Goal: Transaction & Acquisition: Download file/media

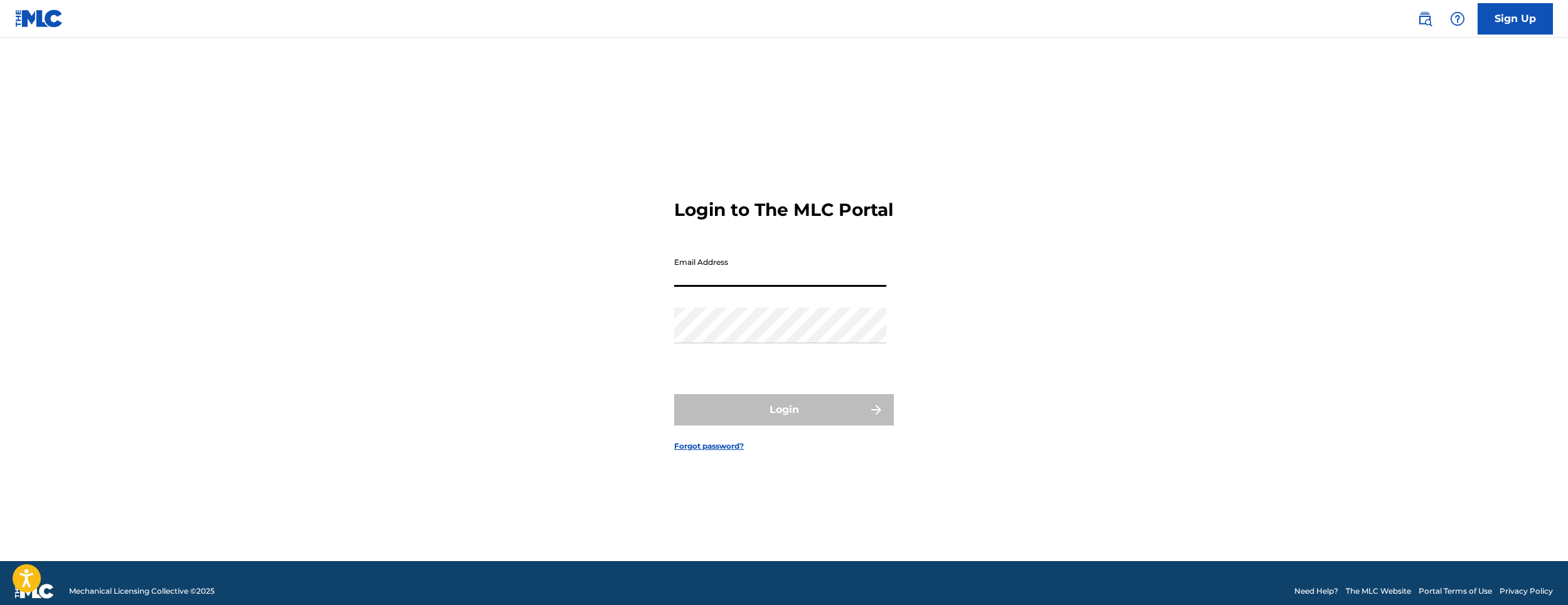
click at [694, 286] on input "Email Address" at bounding box center [780, 269] width 212 height 36
type input "[EMAIL_ADDRESS][DOMAIN_NAME]"
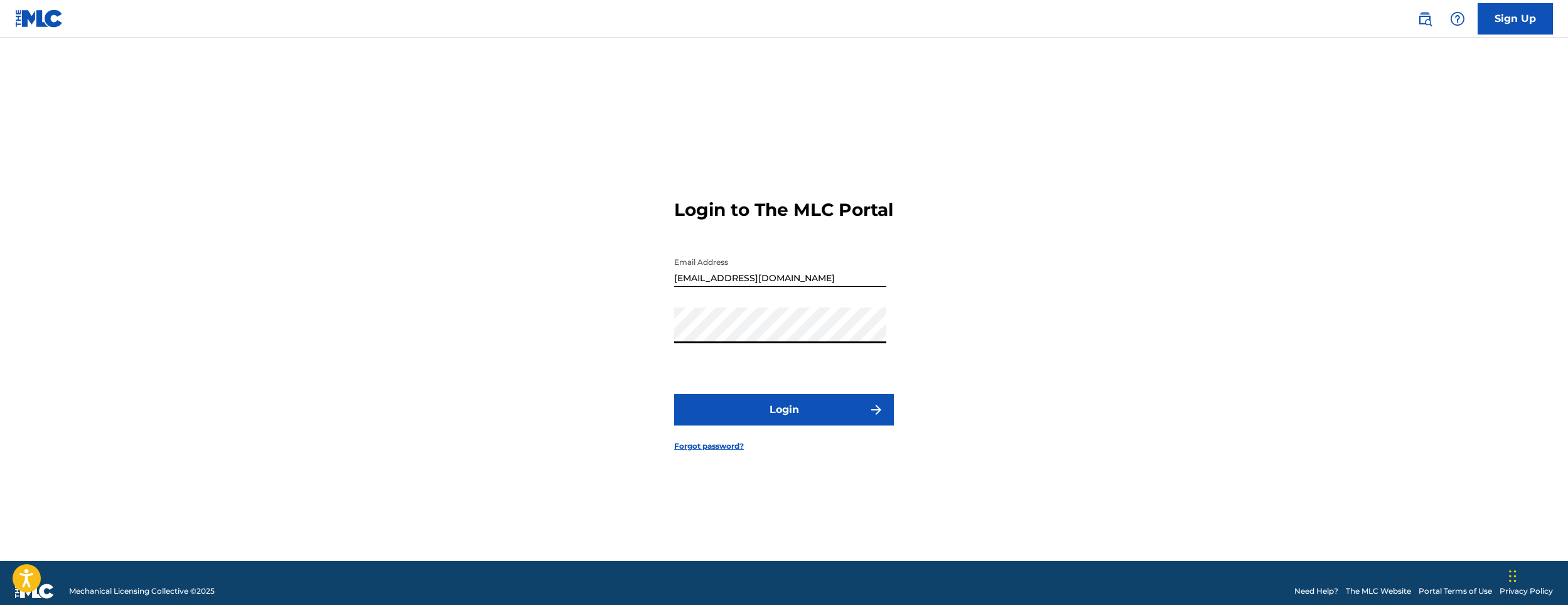
click at [674, 395] on button "Login" at bounding box center [784, 410] width 220 height 32
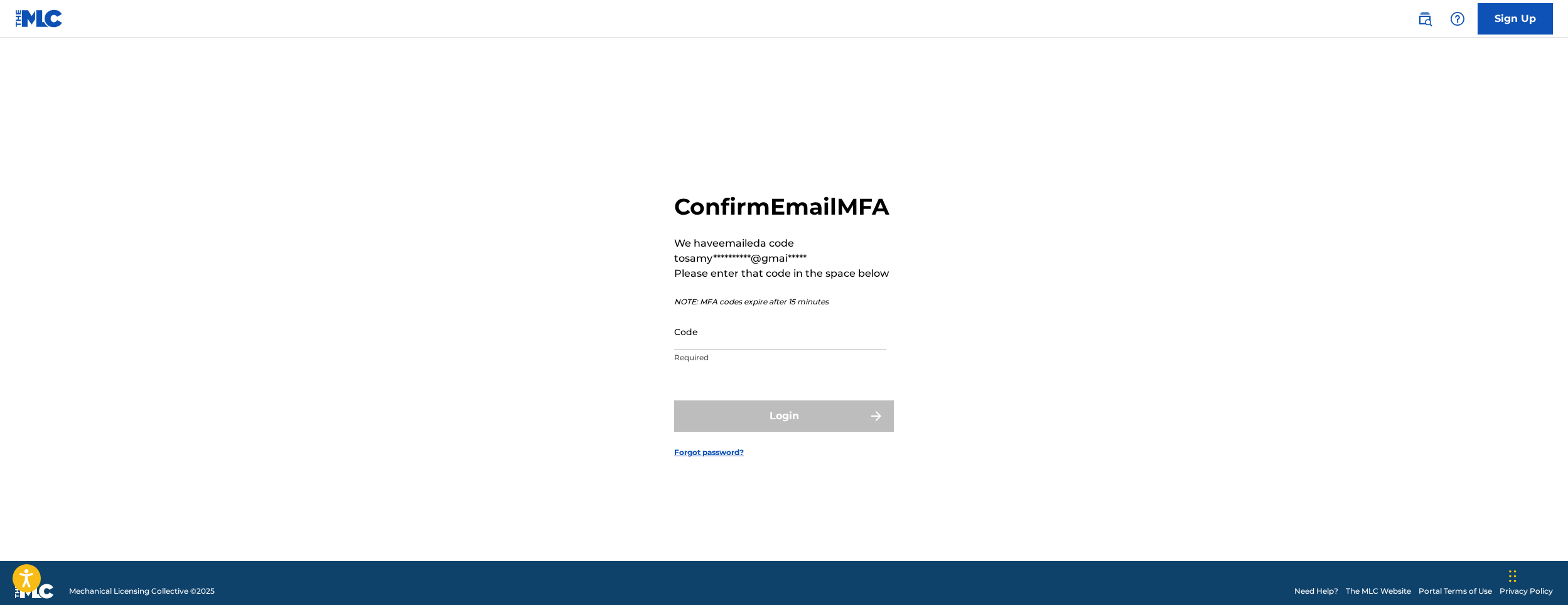
click at [697, 350] on input "Code" at bounding box center [780, 332] width 212 height 36
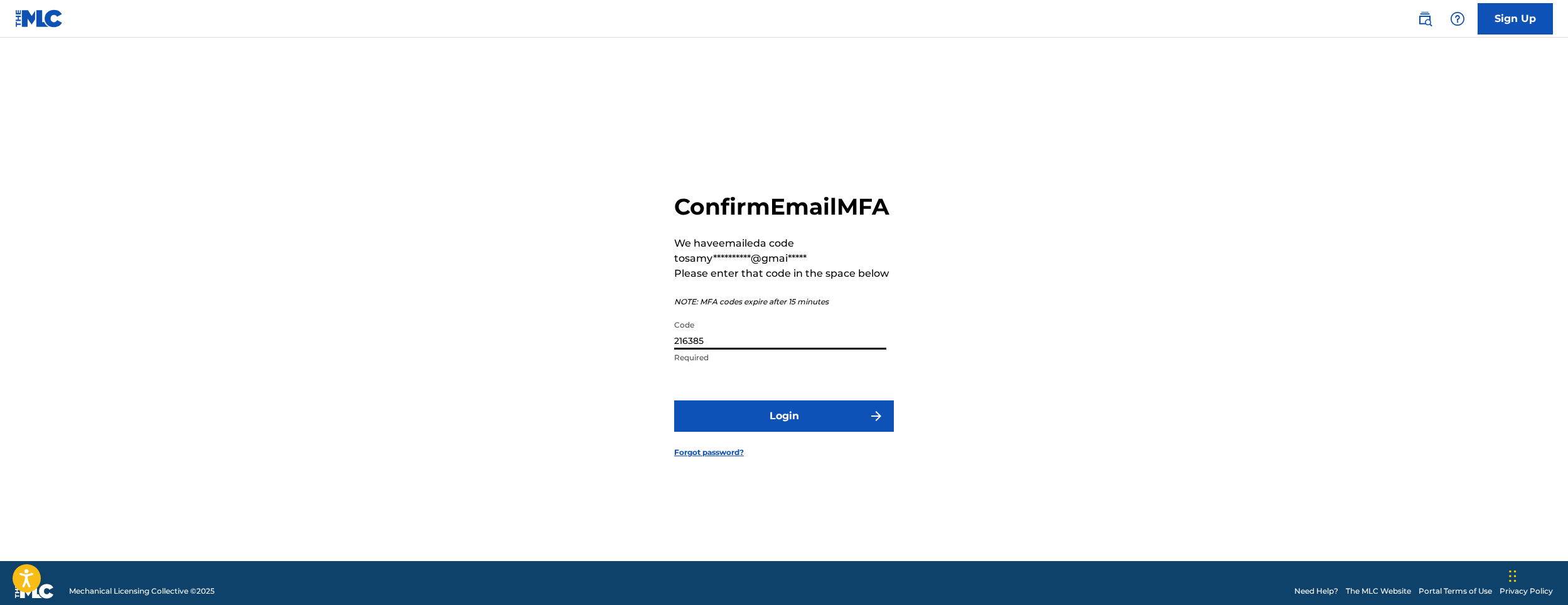
type input "216385"
click at [730, 425] on button "Login" at bounding box center [784, 416] width 220 height 32
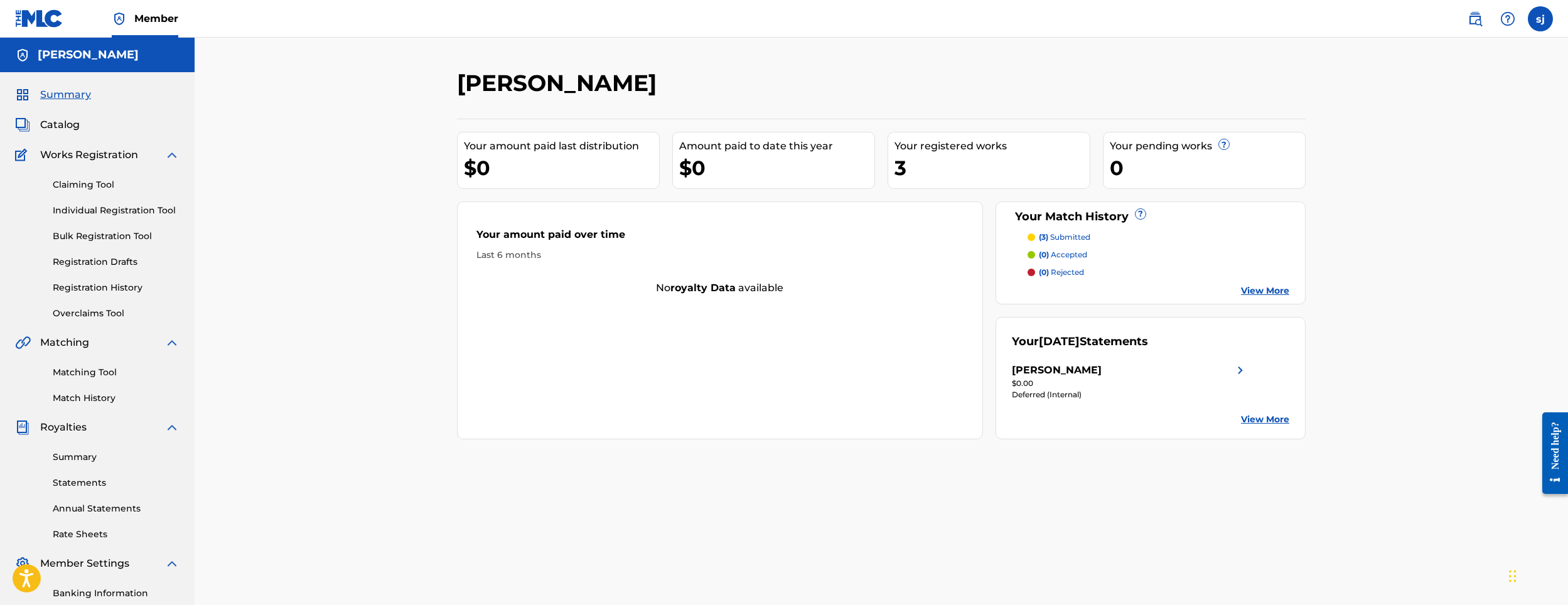
click at [909, 171] on div "3" at bounding box center [993, 168] width 196 height 29
click at [919, 143] on div "Your registered works" at bounding box center [993, 146] width 196 height 15
click at [59, 125] on span "Catalog" at bounding box center [59, 125] width 40 height 15
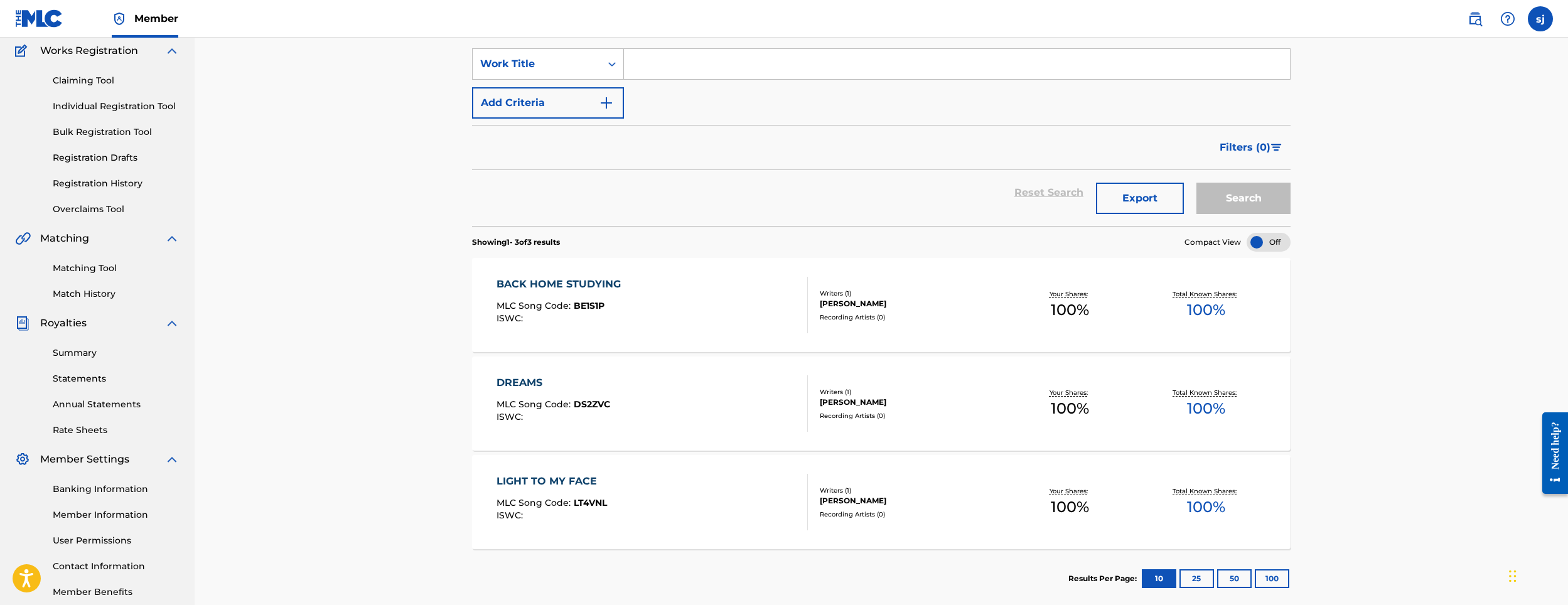
scroll to position [174, 0]
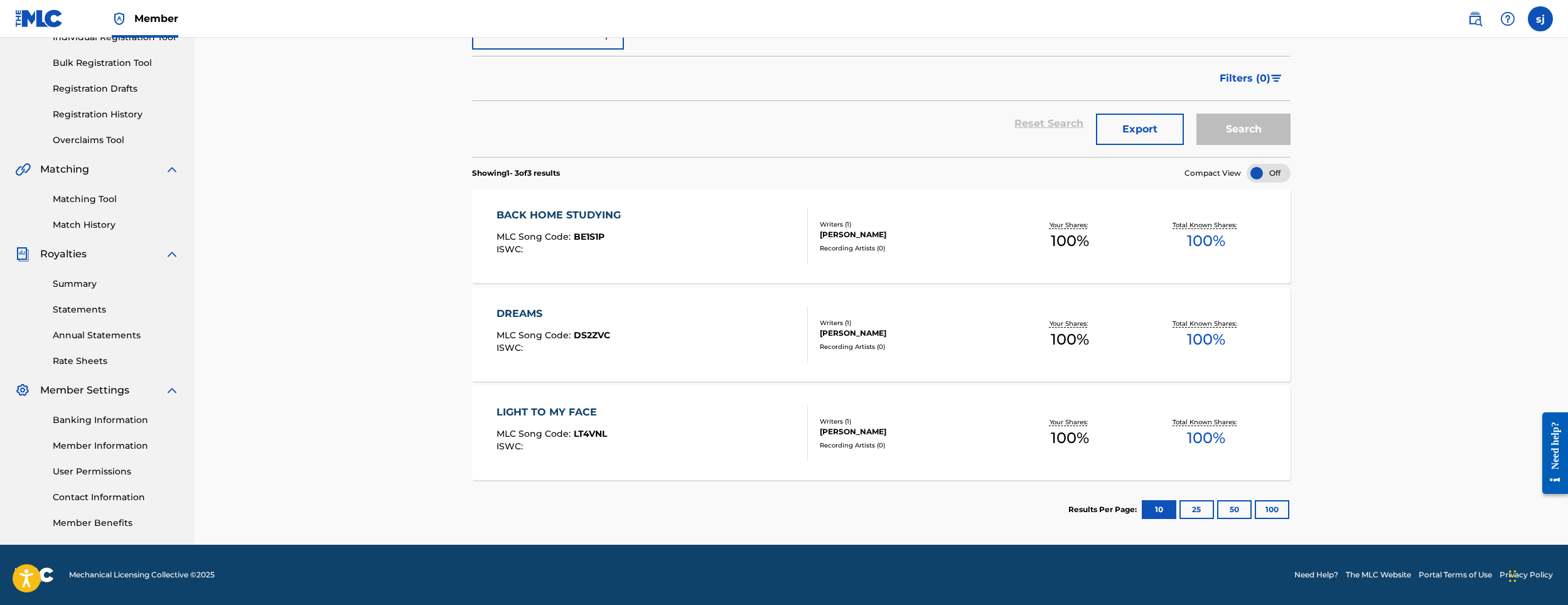
click at [558, 212] on div "BACK HOME STUDYING" at bounding box center [562, 215] width 130 height 15
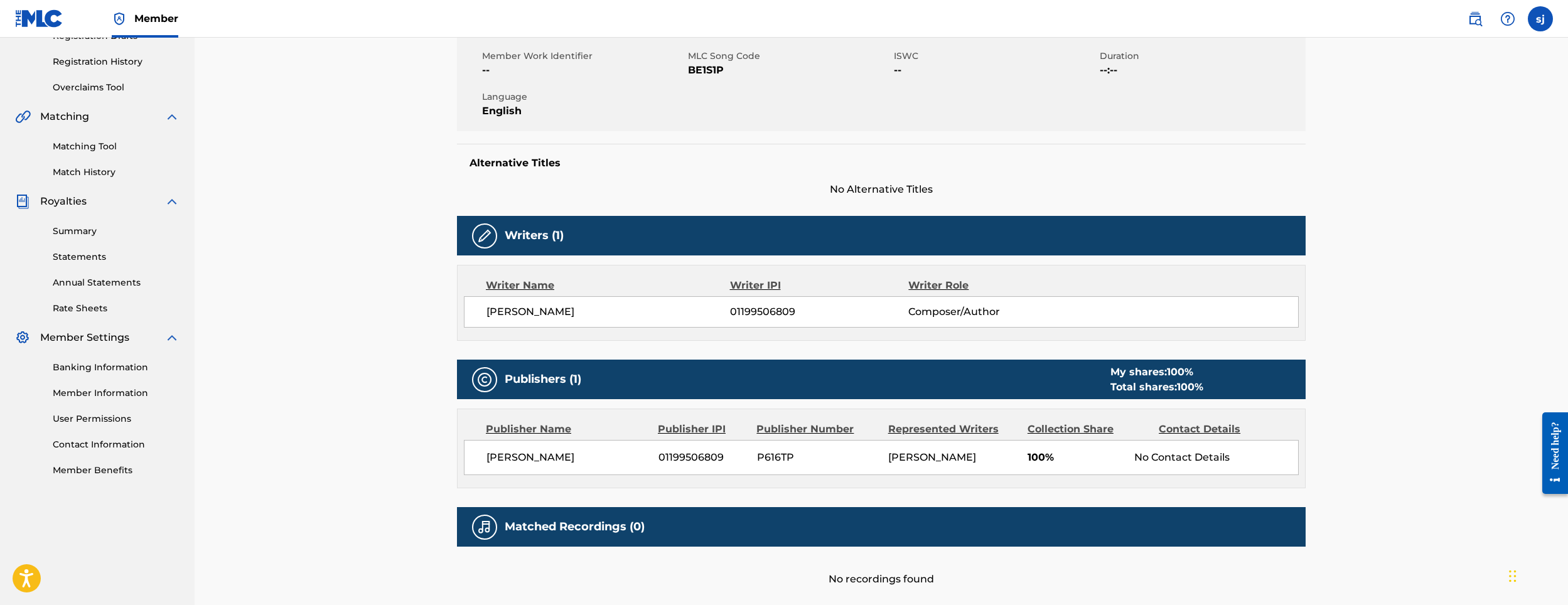
scroll to position [4, 0]
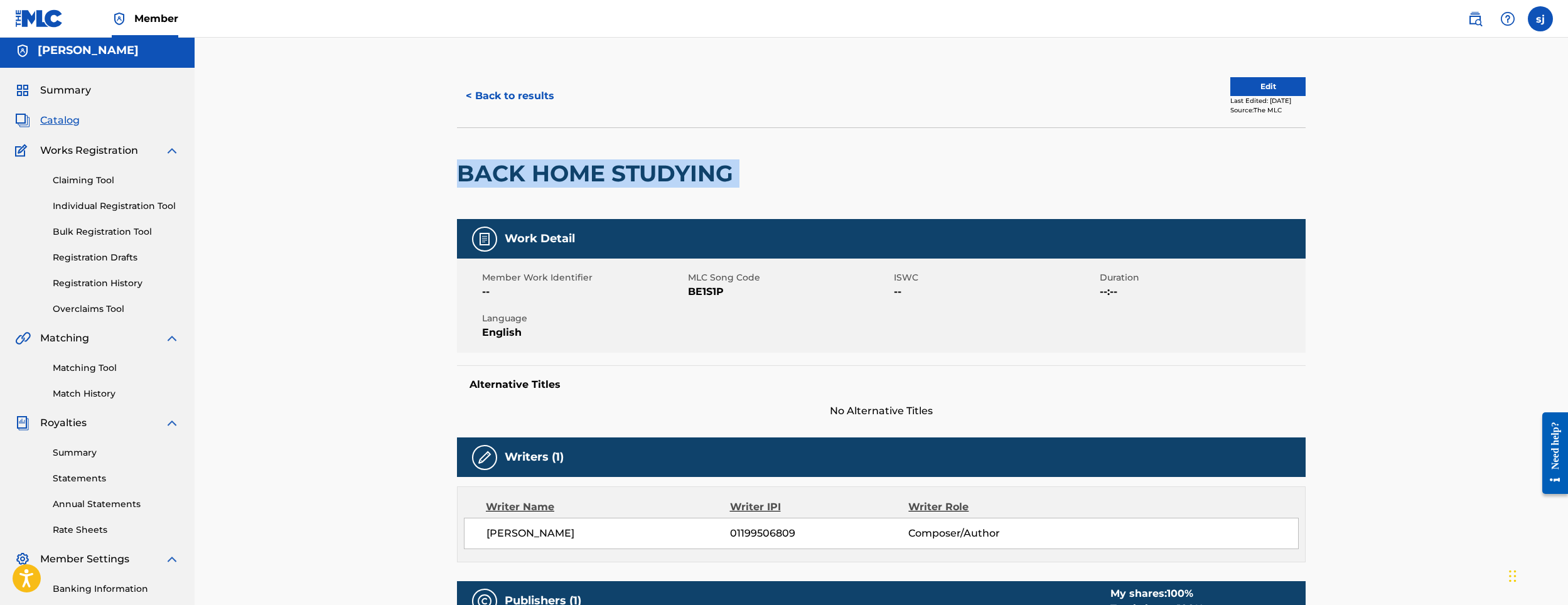
drag, startPoint x: 455, startPoint y: 174, endPoint x: 766, endPoint y: 161, distance: 311.3
click at [766, 161] on div "< Back to results Edit Last Edited: [DATE] Source: The MLC BACK HOME STUDYING W…" at bounding box center [881, 461] width 879 height 794
click at [69, 376] on div "Matching Tool Match History" at bounding box center [97, 373] width 165 height 55
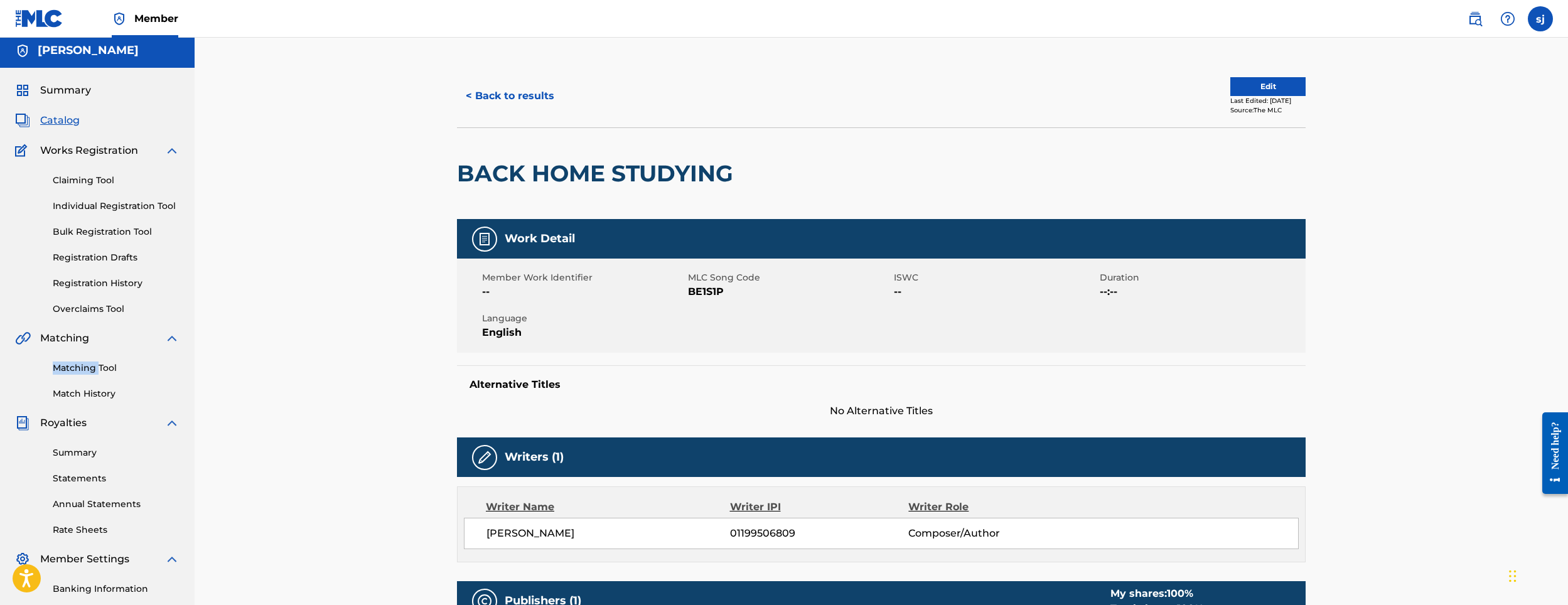
click at [71, 375] on div "Matching Tool Match History" at bounding box center [97, 373] width 165 height 55
click at [73, 374] on link "Matching Tool" at bounding box center [117, 369] width 127 height 13
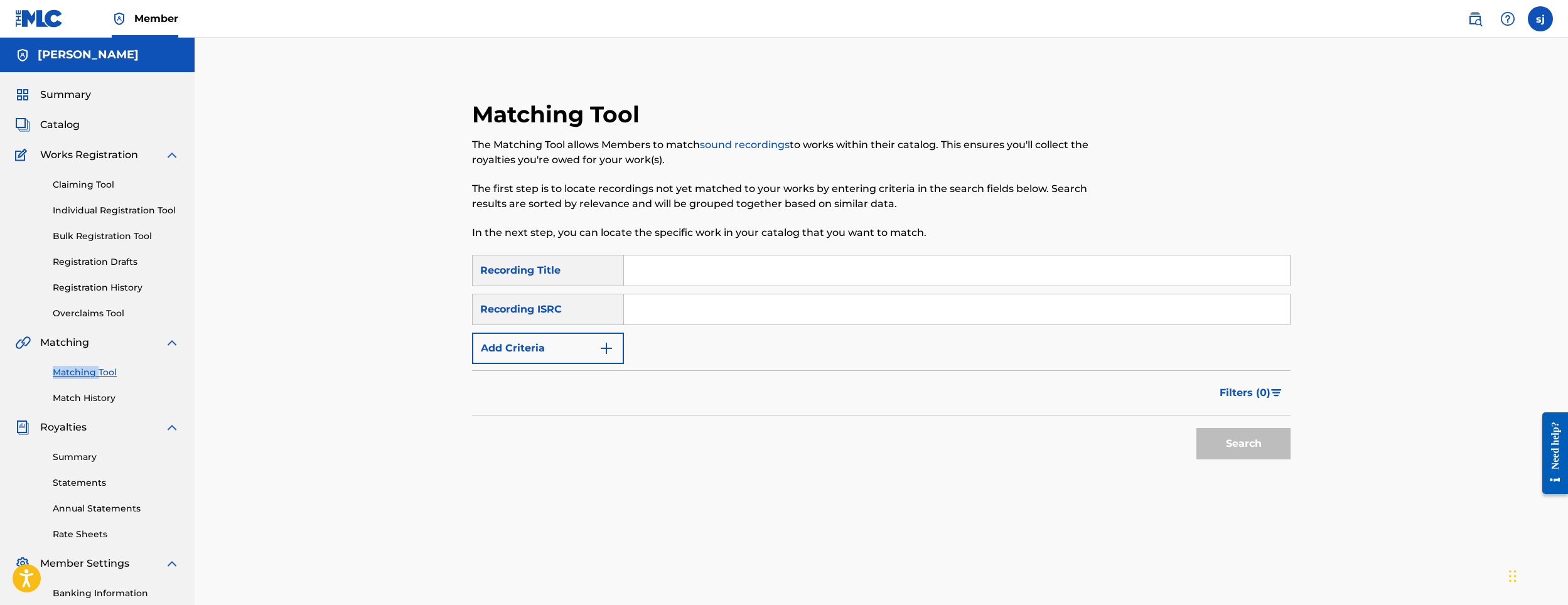
click at [73, 373] on link "Matching Tool" at bounding box center [117, 373] width 127 height 13
click at [682, 270] on input "Search Form" at bounding box center [957, 270] width 666 height 30
type input "back home studying"
click at [1196, 428] on button "Search" at bounding box center [1244, 444] width 95 height 32
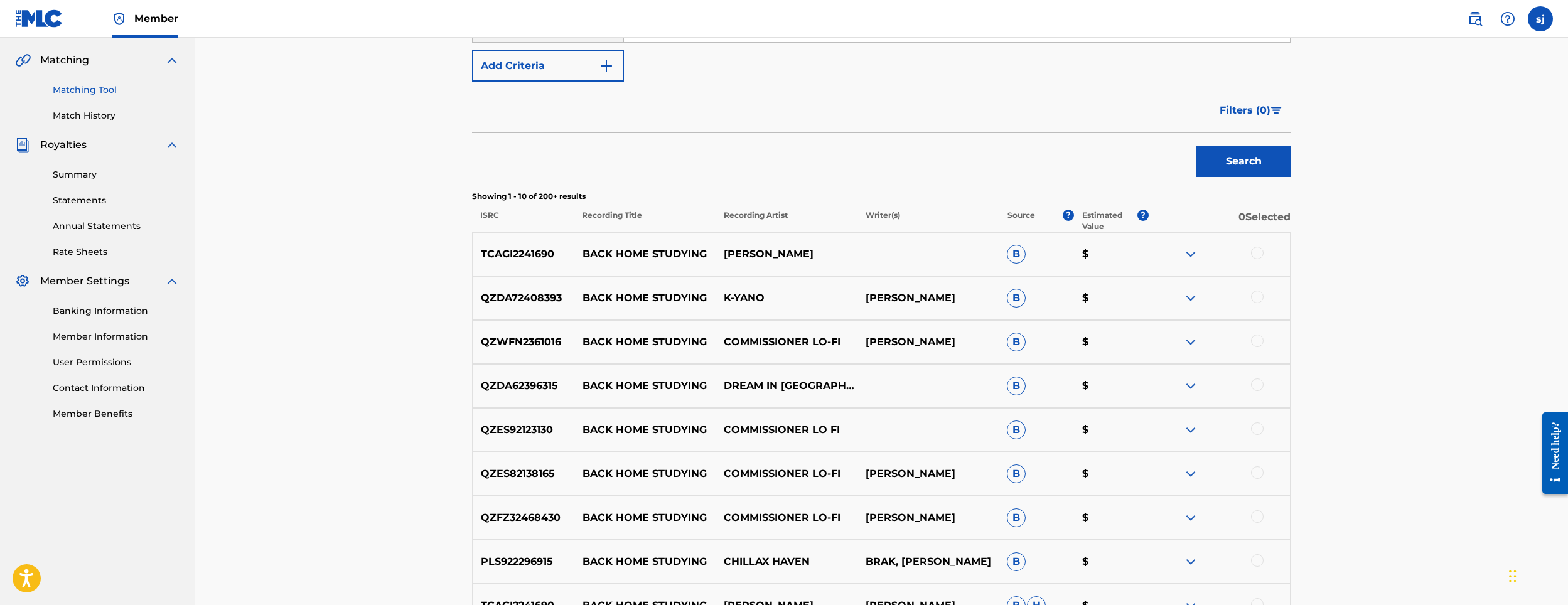
scroll to position [126, 0]
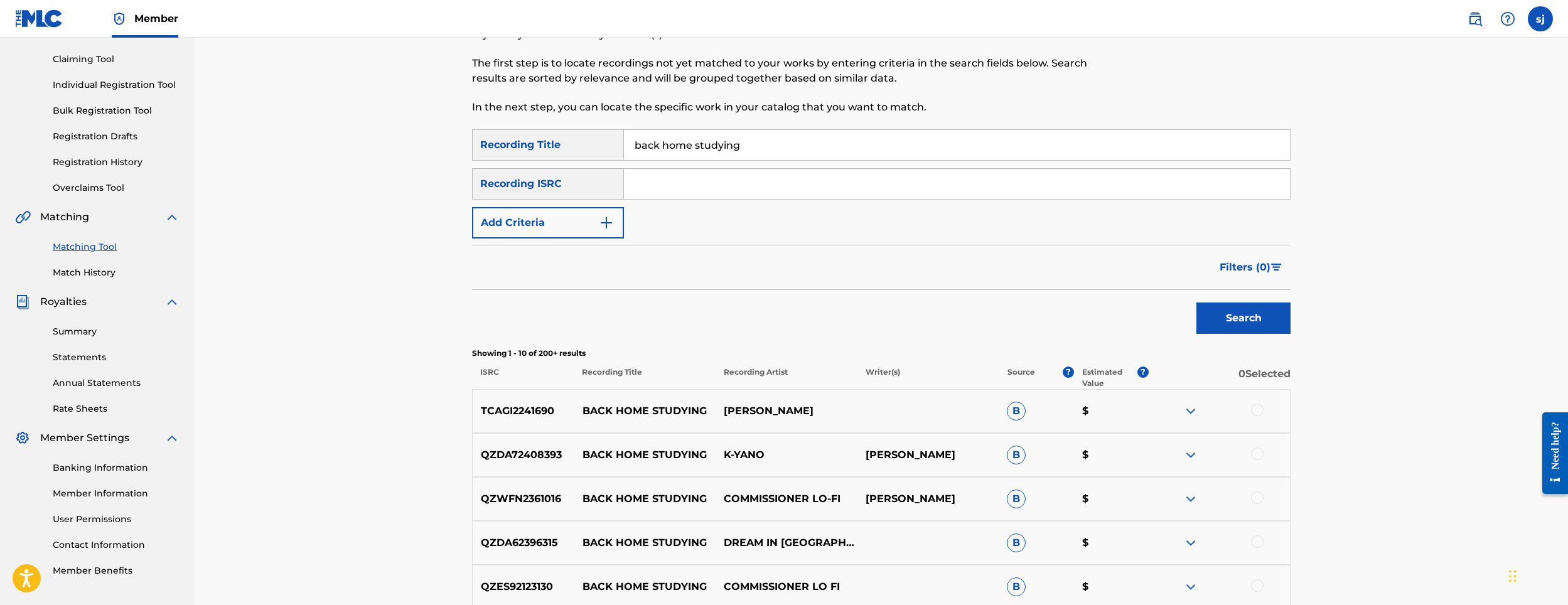
click at [665, 188] on input "Search Form" at bounding box center [957, 183] width 666 height 30
click at [589, 199] on div "Recording ISRC" at bounding box center [548, 183] width 152 height 32
click at [584, 236] on button "Add Criteria" at bounding box center [548, 223] width 152 height 32
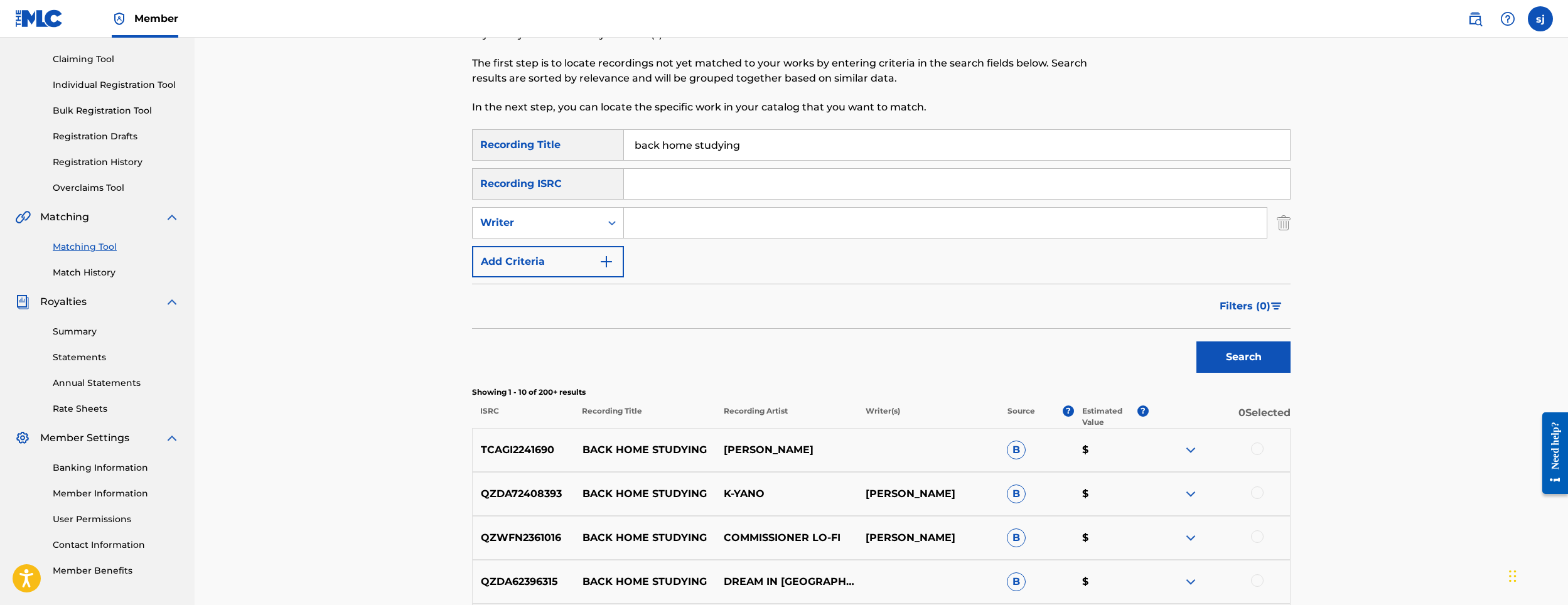
click at [686, 224] on input "Search Form" at bounding box center [945, 223] width 643 height 30
type input "cat"
click at [1240, 367] on button "Search" at bounding box center [1244, 357] width 95 height 32
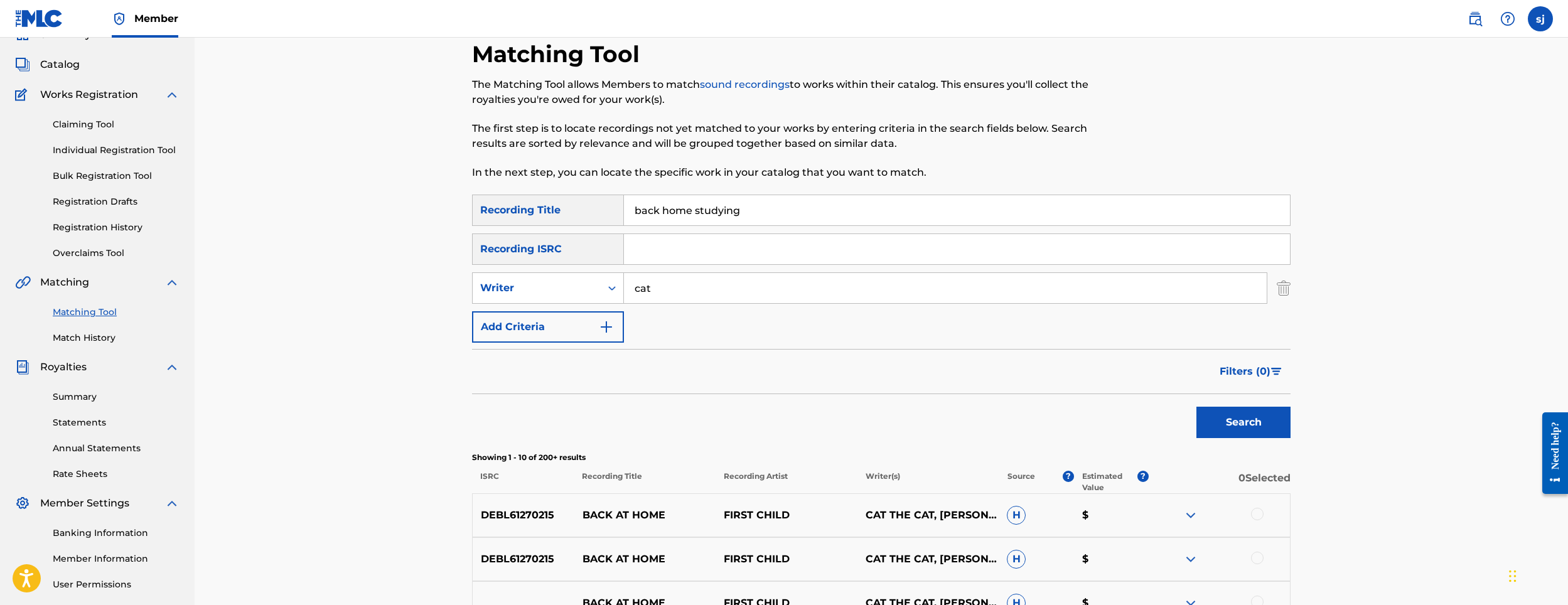
scroll to position [0, 0]
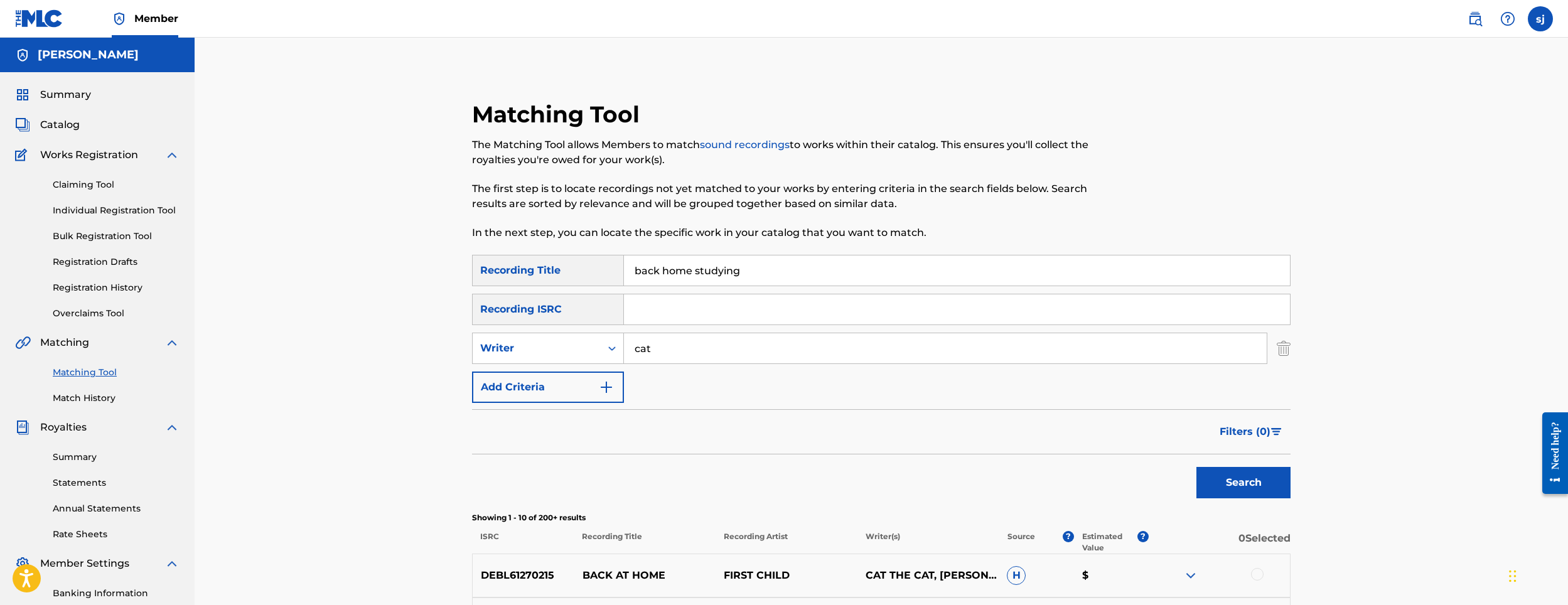
click at [64, 178] on div "Claiming Tool Individual Registration Tool Bulk Registration Tool Registration …" at bounding box center [97, 241] width 165 height 157
click at [57, 126] on span "Catalog" at bounding box center [59, 125] width 40 height 15
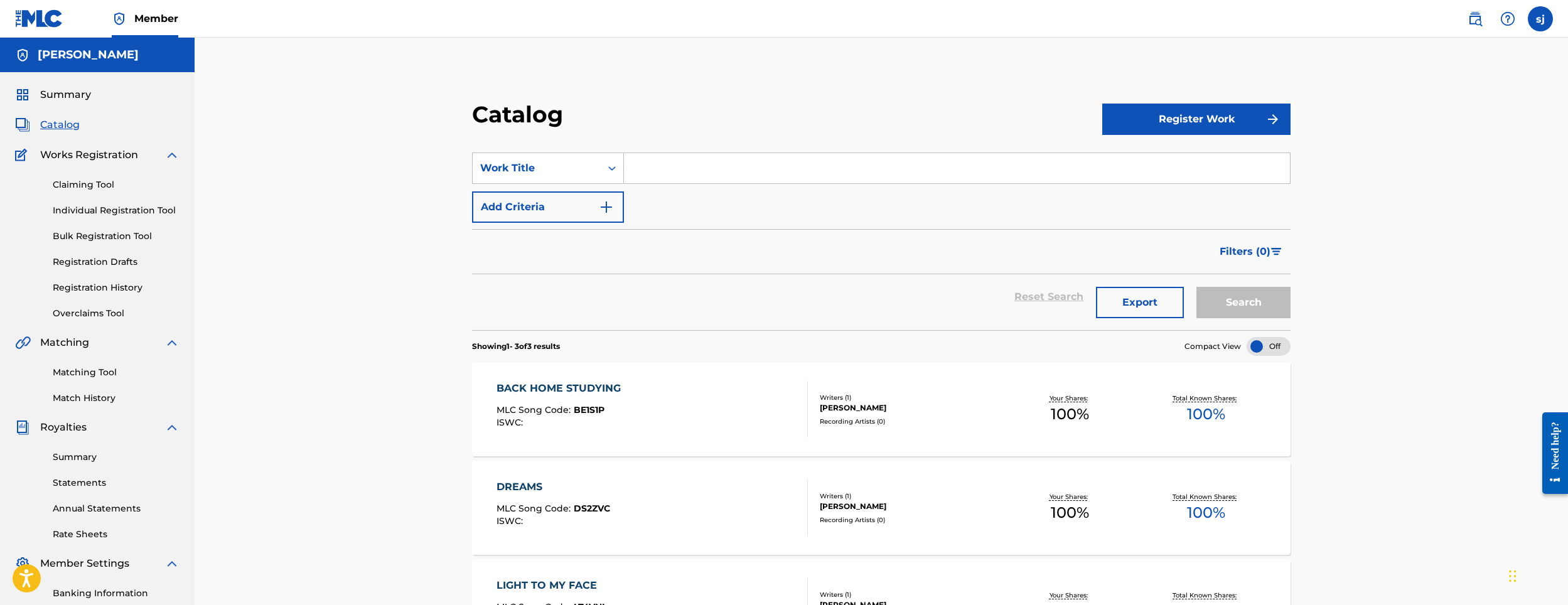
click at [95, 286] on link "Registration History" at bounding box center [117, 288] width 127 height 13
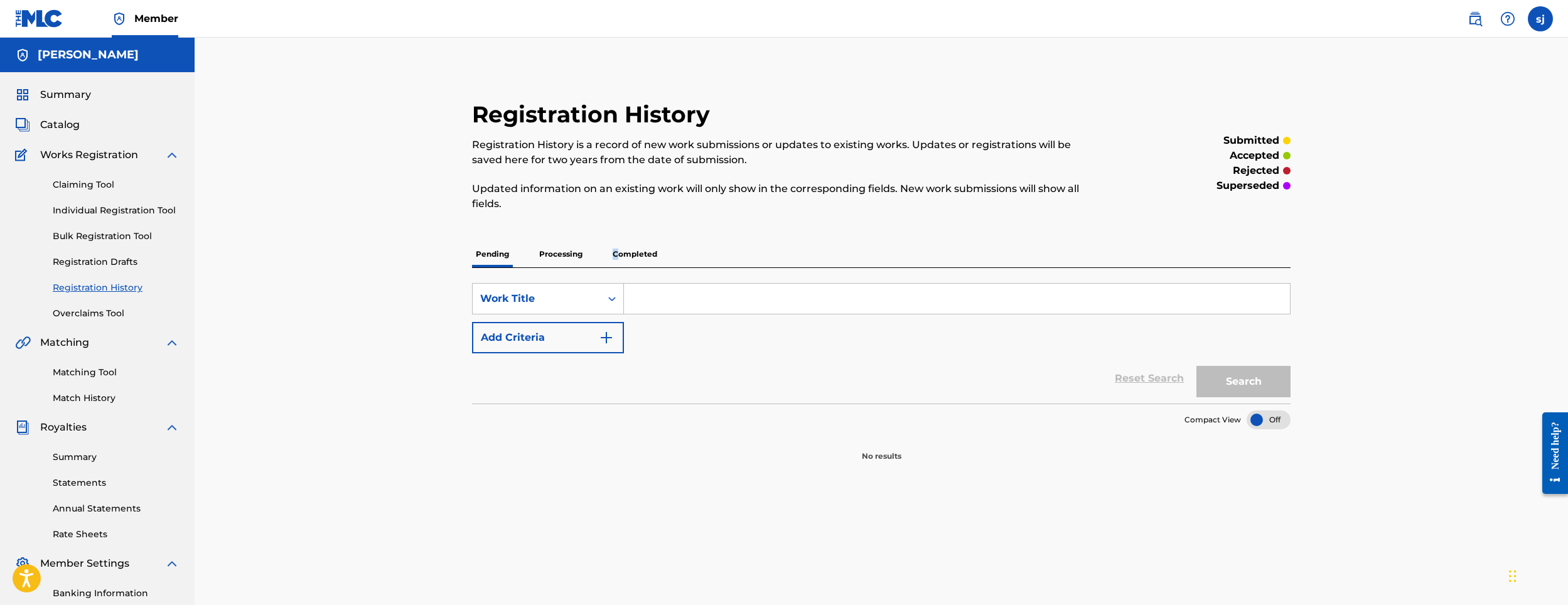
click at [616, 253] on p "Completed" at bounding box center [635, 254] width 52 height 26
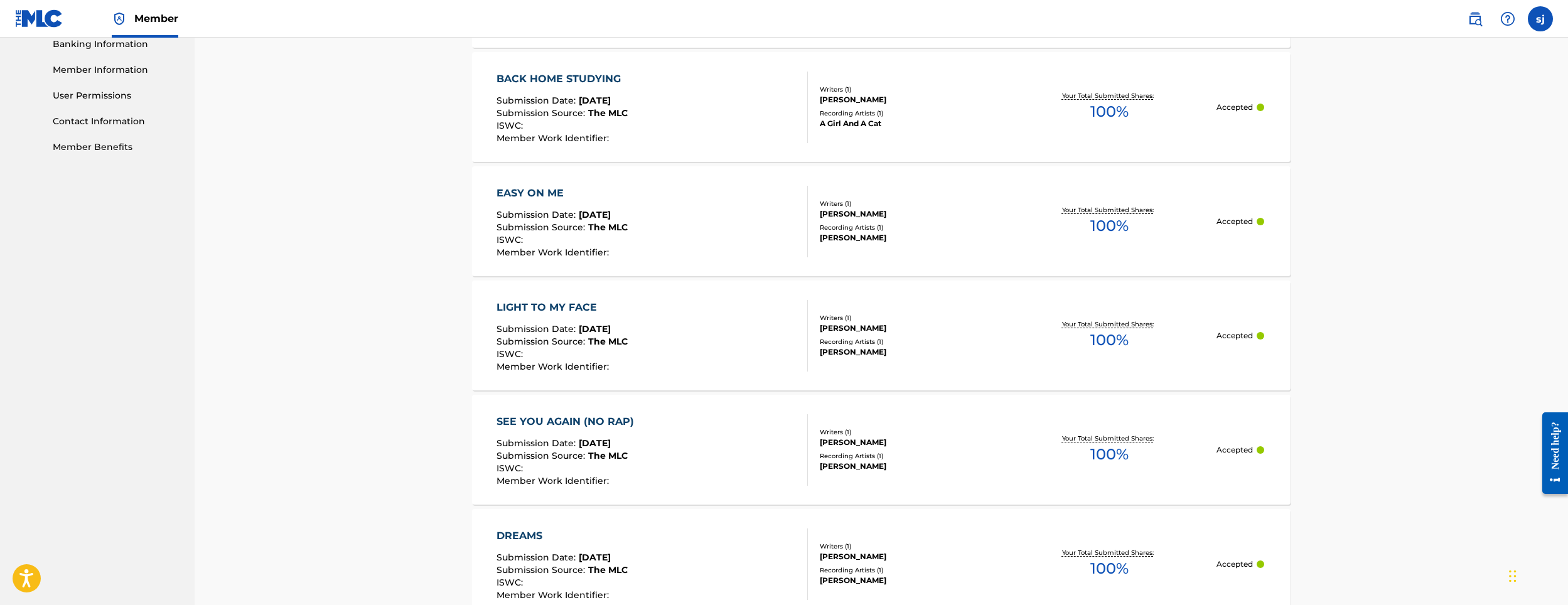
scroll to position [439, 0]
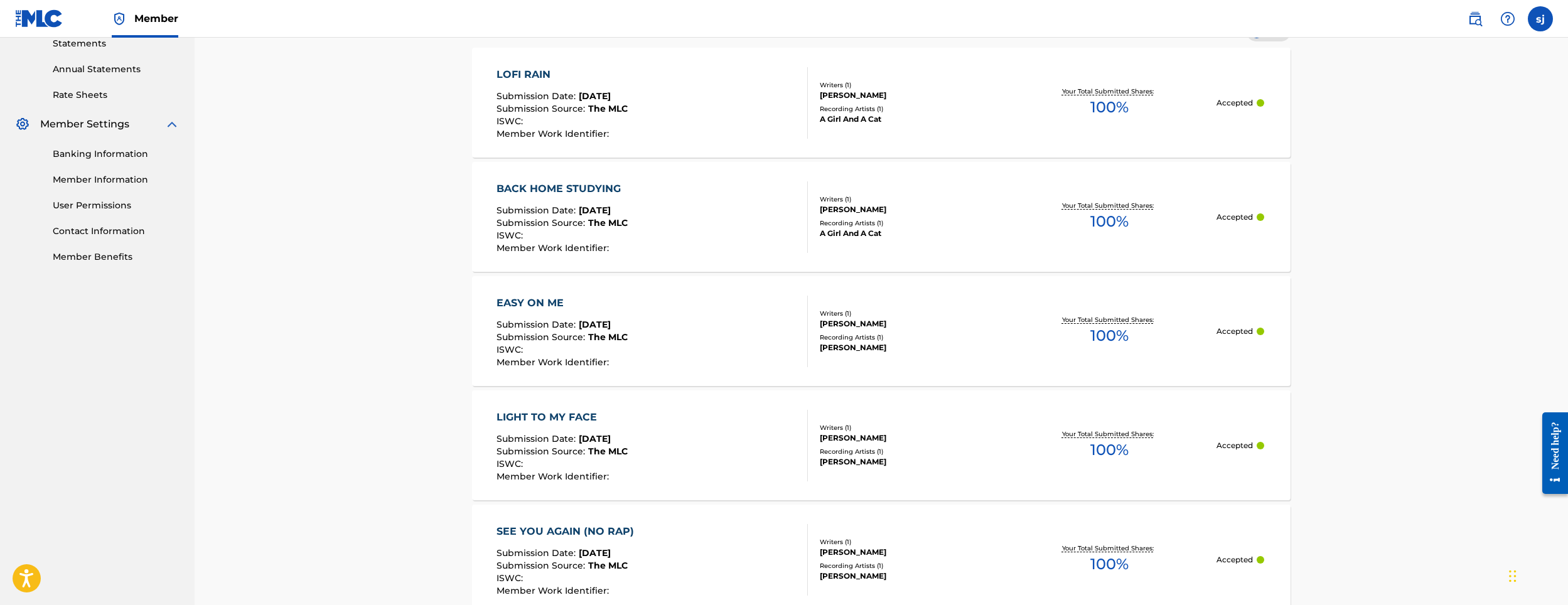
click at [597, 232] on div "ISWC :" at bounding box center [562, 236] width 131 height 12
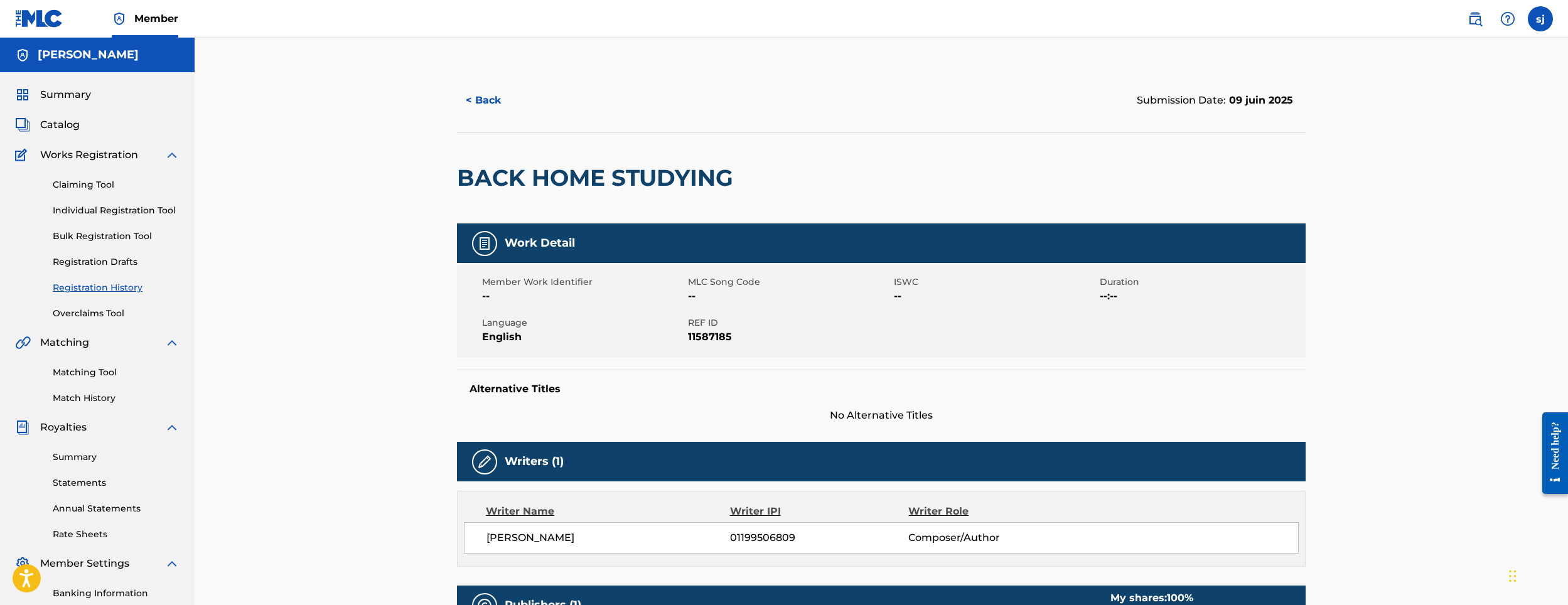
click at [460, 179] on h2 "BACK HOME STUDYING" at bounding box center [598, 178] width 283 height 29
drag, startPoint x: 460, startPoint y: 179, endPoint x: 752, endPoint y: 179, distance: 292.0
click at [752, 179] on div "BACK HOME STUDYING" at bounding box center [881, 178] width 848 height 91
drag, startPoint x: 752, startPoint y: 179, endPoint x: 674, endPoint y: 179, distance: 78.0
copy div "BACK HOME STUDYING"
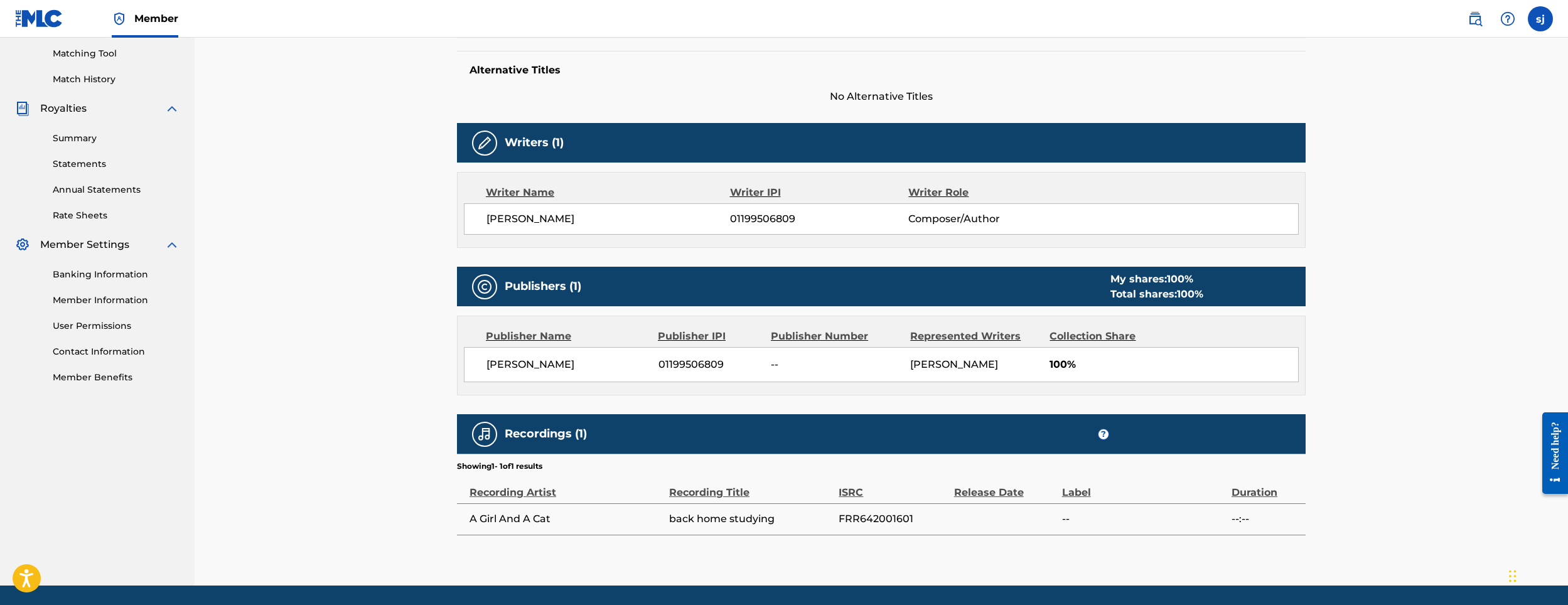
scroll to position [297, 0]
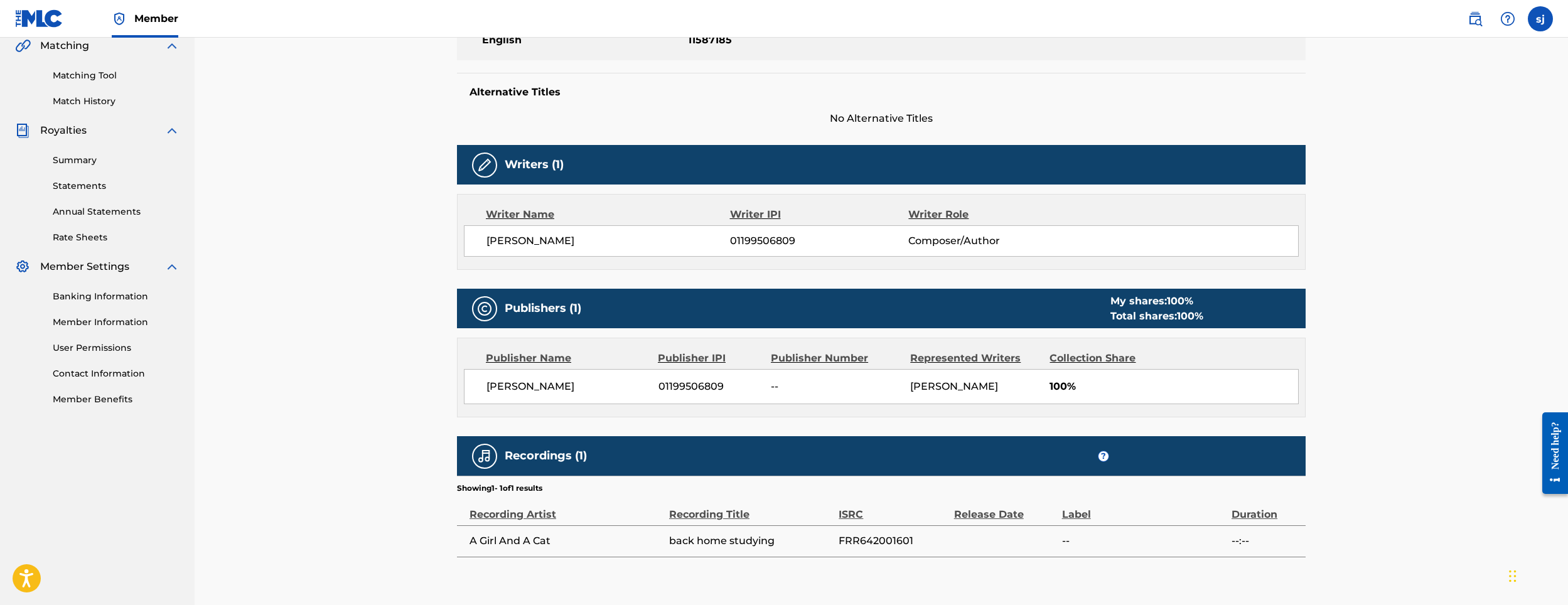
click at [67, 177] on div "Summary Statements Annual Statements Rate Sheets" at bounding box center [97, 191] width 165 height 106
click at [67, 182] on link "Statements" at bounding box center [117, 186] width 127 height 13
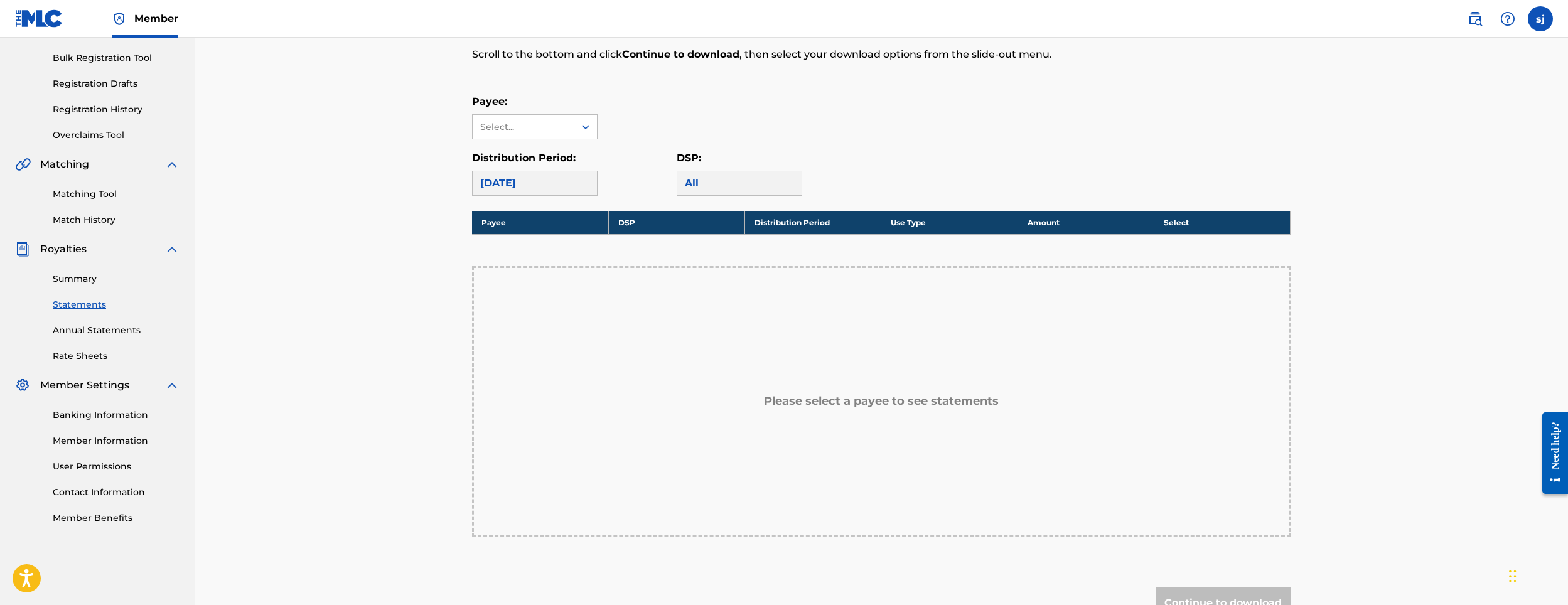
scroll to position [126, 0]
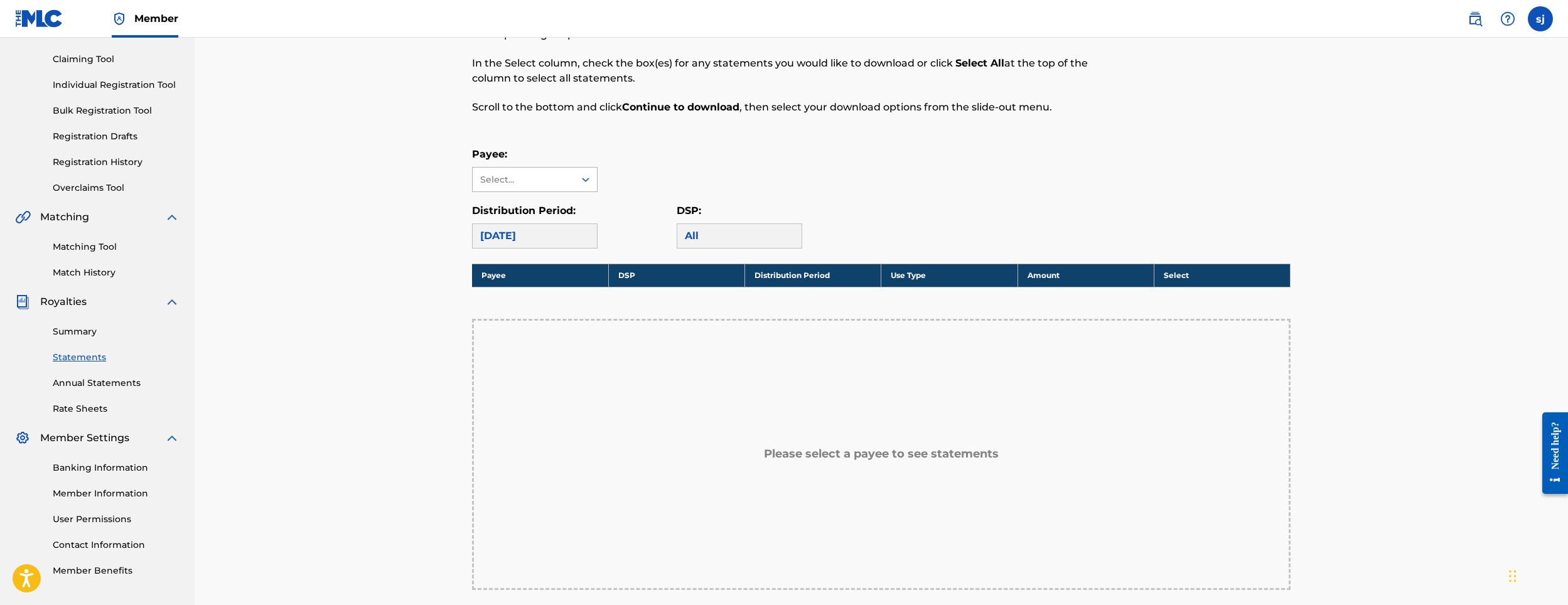
click at [515, 176] on div "Select..." at bounding box center [522, 180] width 86 height 13
click at [500, 201] on div "[PERSON_NAME]" at bounding box center [535, 208] width 125 height 32
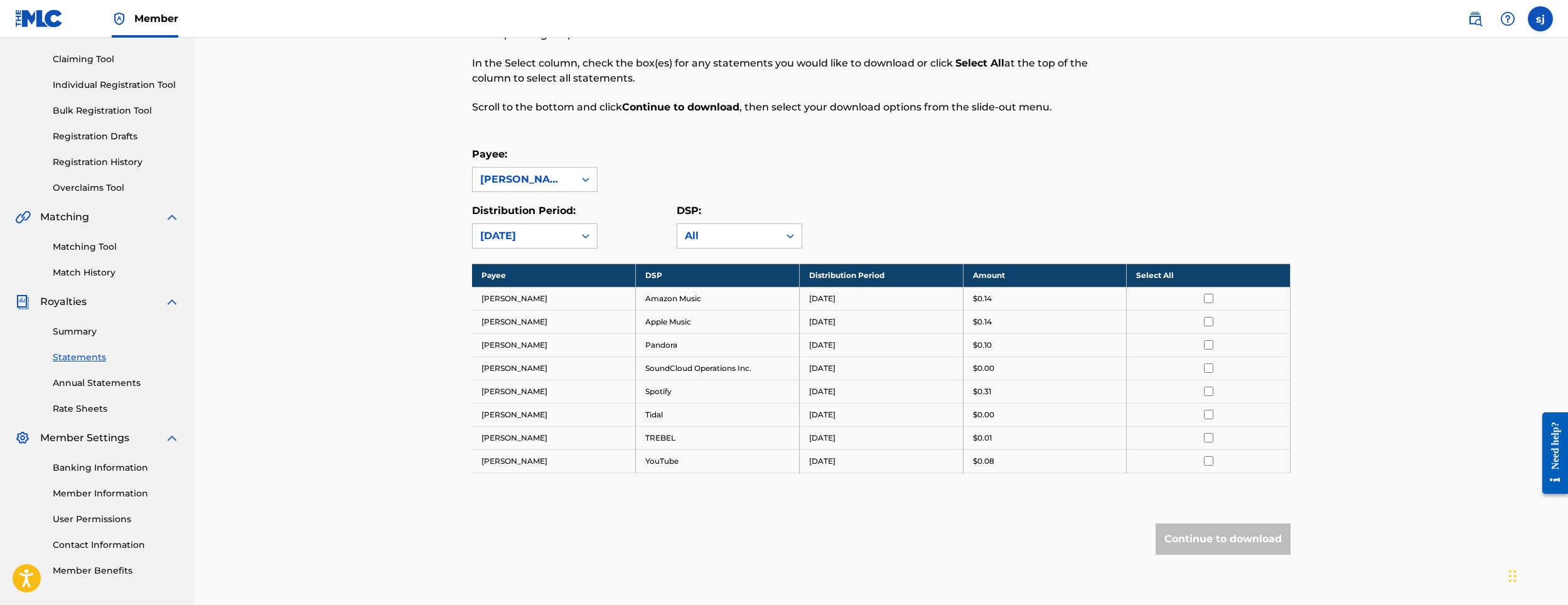
click at [1209, 392] on input "checkbox" at bounding box center [1209, 391] width 10 height 10
click at [1209, 534] on button "Continue to download" at bounding box center [1223, 539] width 135 height 32
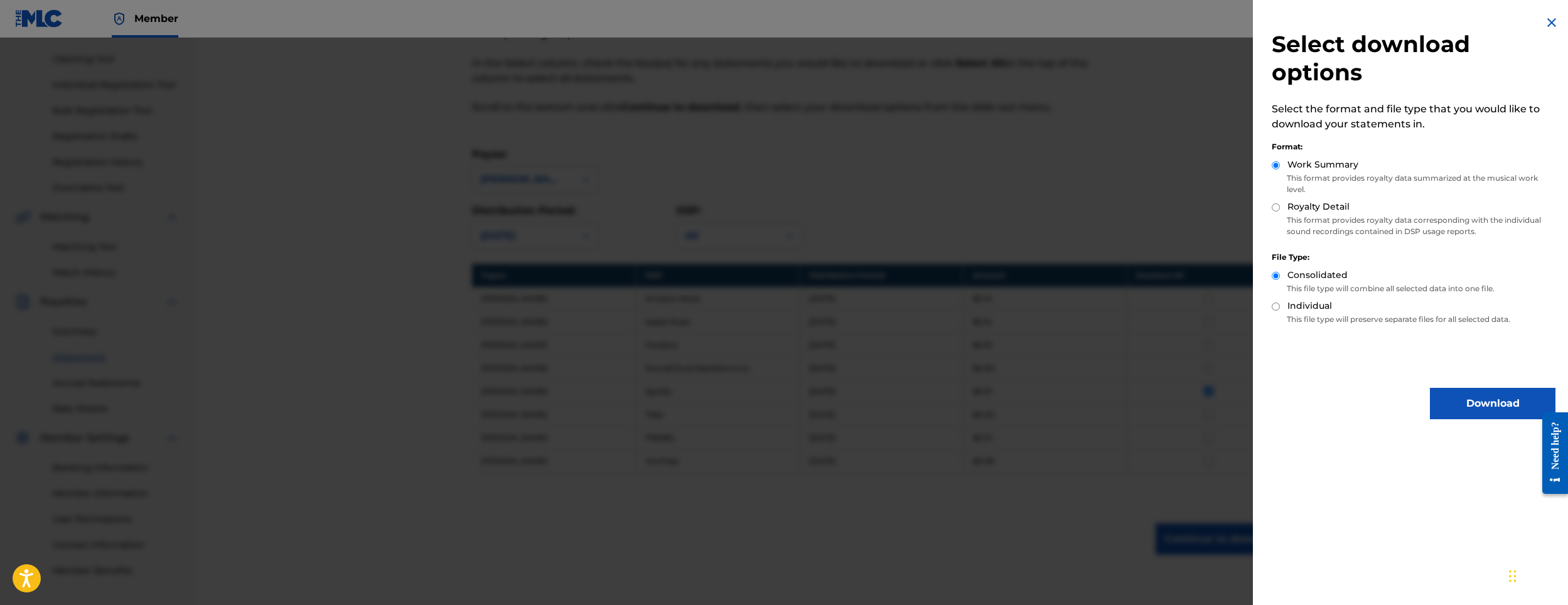
click at [1480, 401] on button "Download" at bounding box center [1493, 404] width 126 height 32
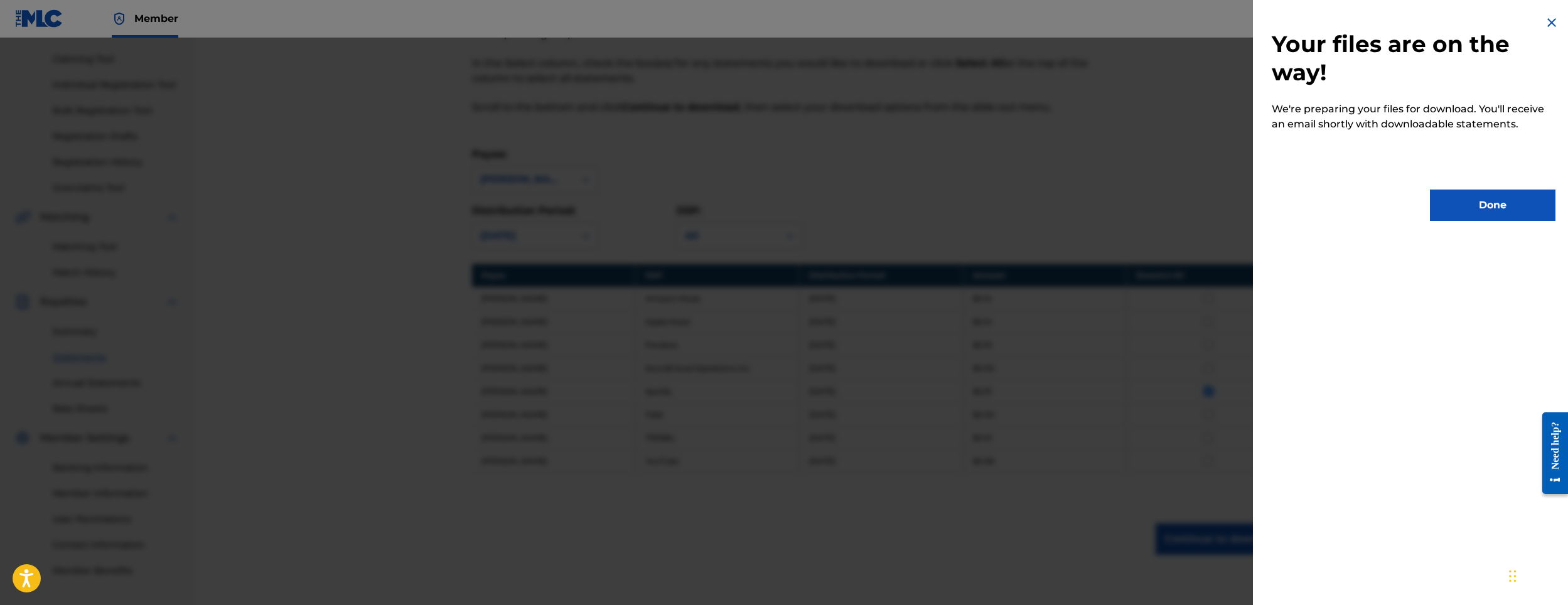
click at [1442, 214] on button "Done" at bounding box center [1493, 205] width 126 height 32
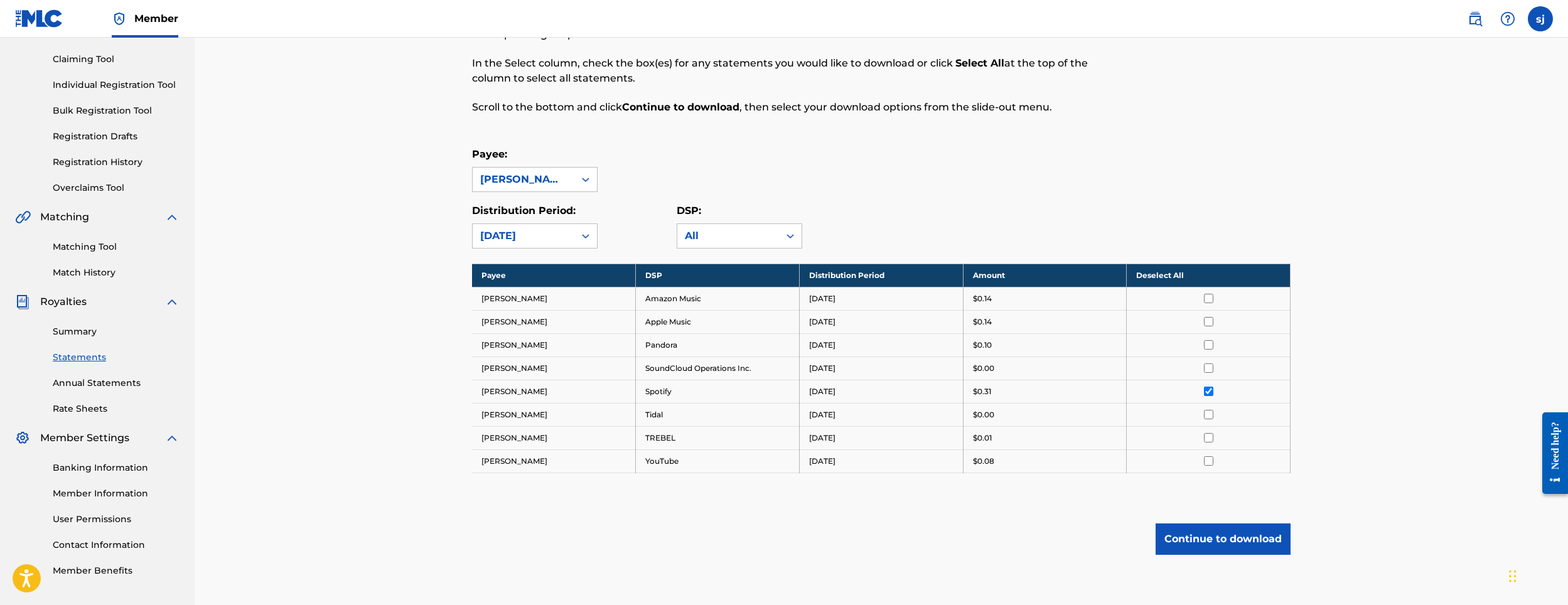
click at [1204, 526] on button "Continue to download" at bounding box center [1223, 539] width 135 height 32
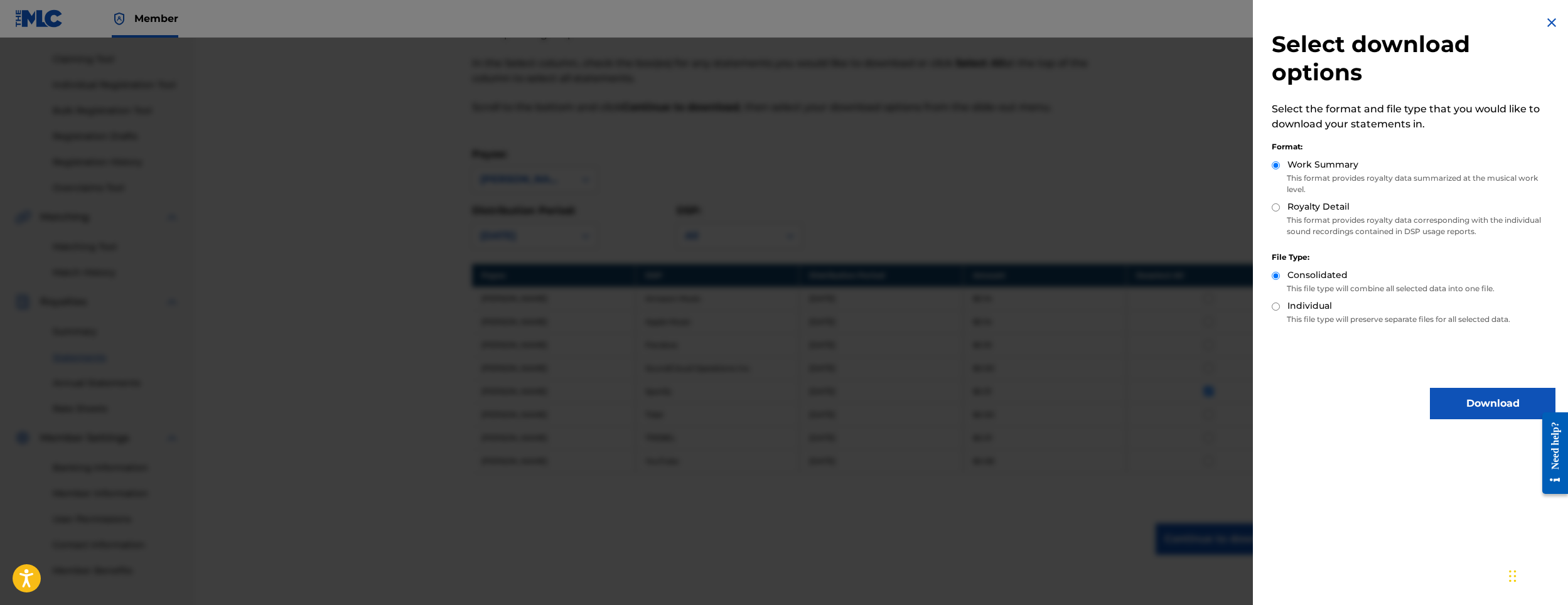
click at [1271, 207] on input "Royalty Detail" at bounding box center [1275, 208] width 8 height 8
radio input "true"
click at [1454, 394] on button "Download" at bounding box center [1493, 404] width 126 height 32
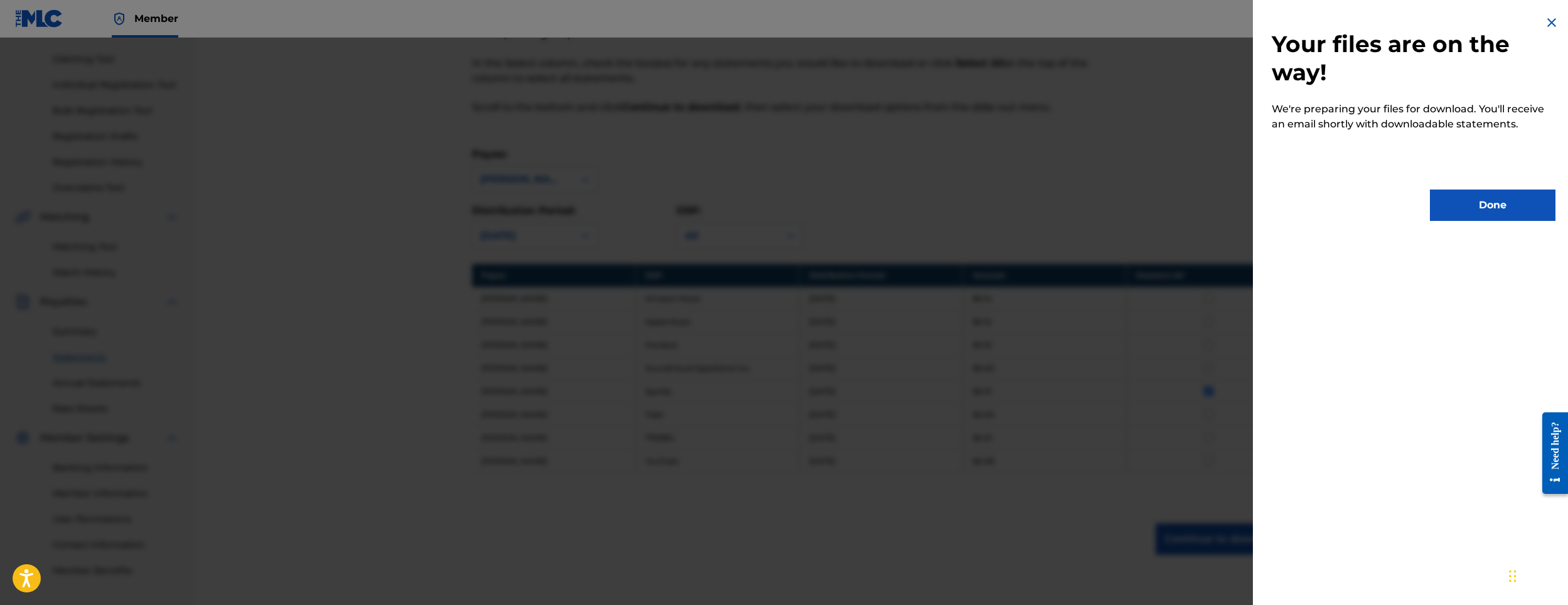
click at [1467, 240] on div "Your files are on the way! We're preparing your files for download. You'll rece…" at bounding box center [1413, 302] width 321 height 605
click at [1450, 209] on button "Done" at bounding box center [1493, 205] width 126 height 32
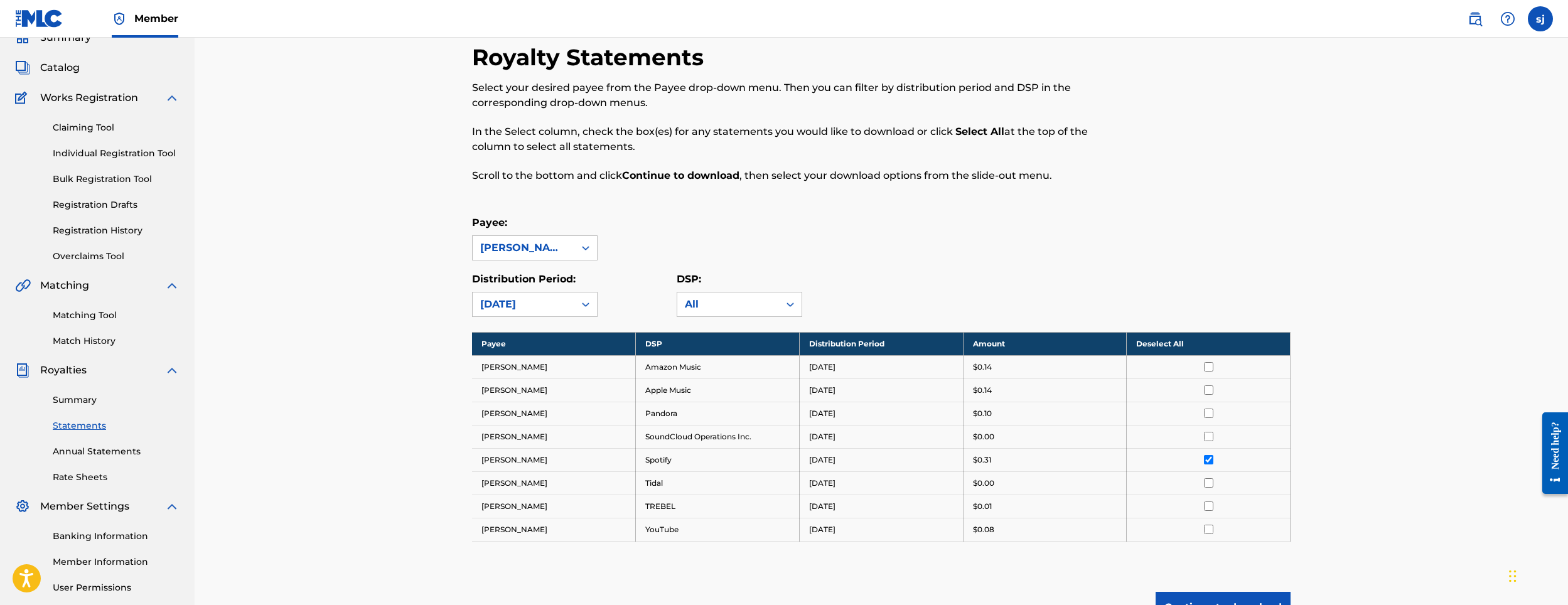
scroll to position [0, 0]
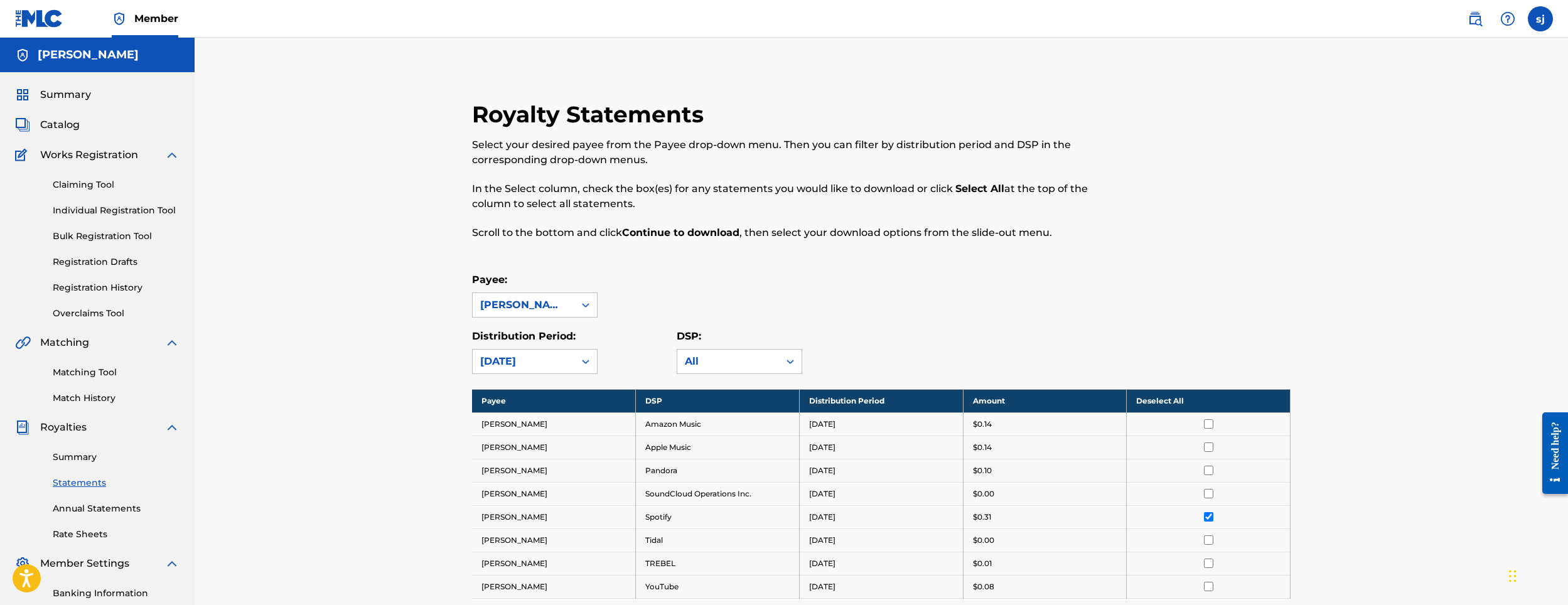
click at [71, 119] on span "Catalog" at bounding box center [59, 125] width 40 height 15
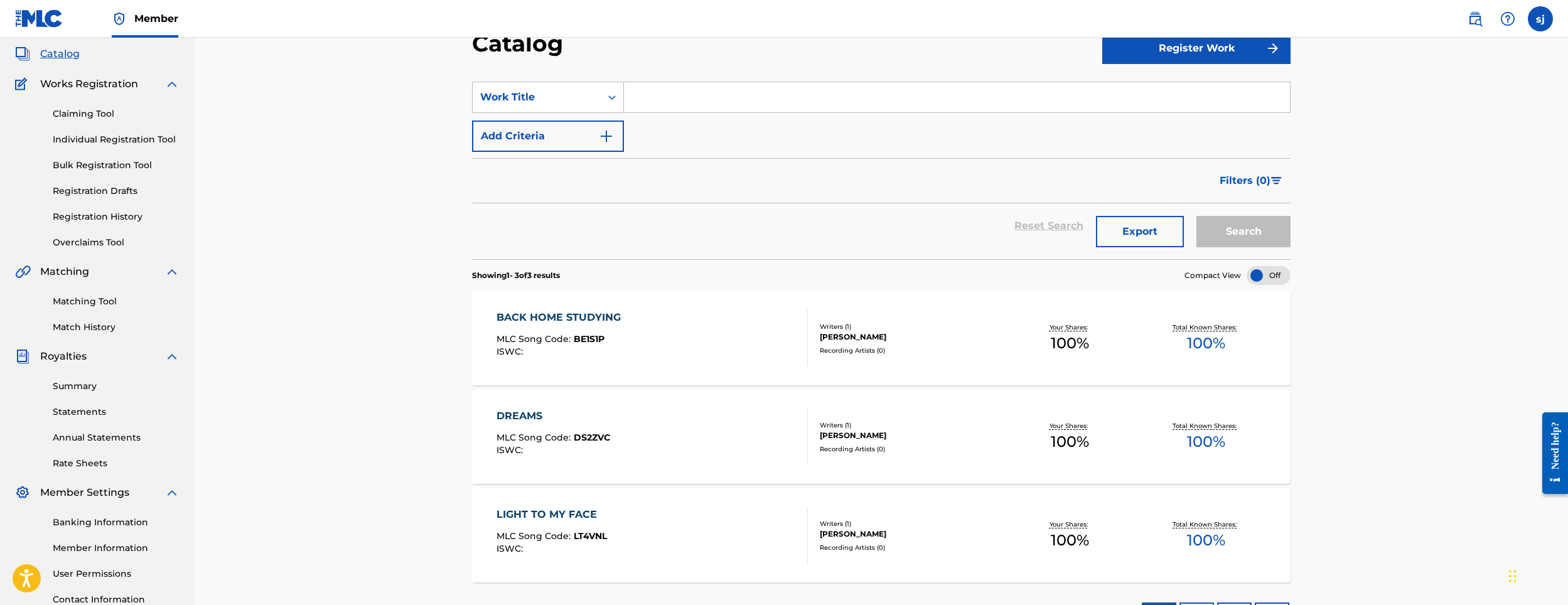
scroll to position [174, 0]
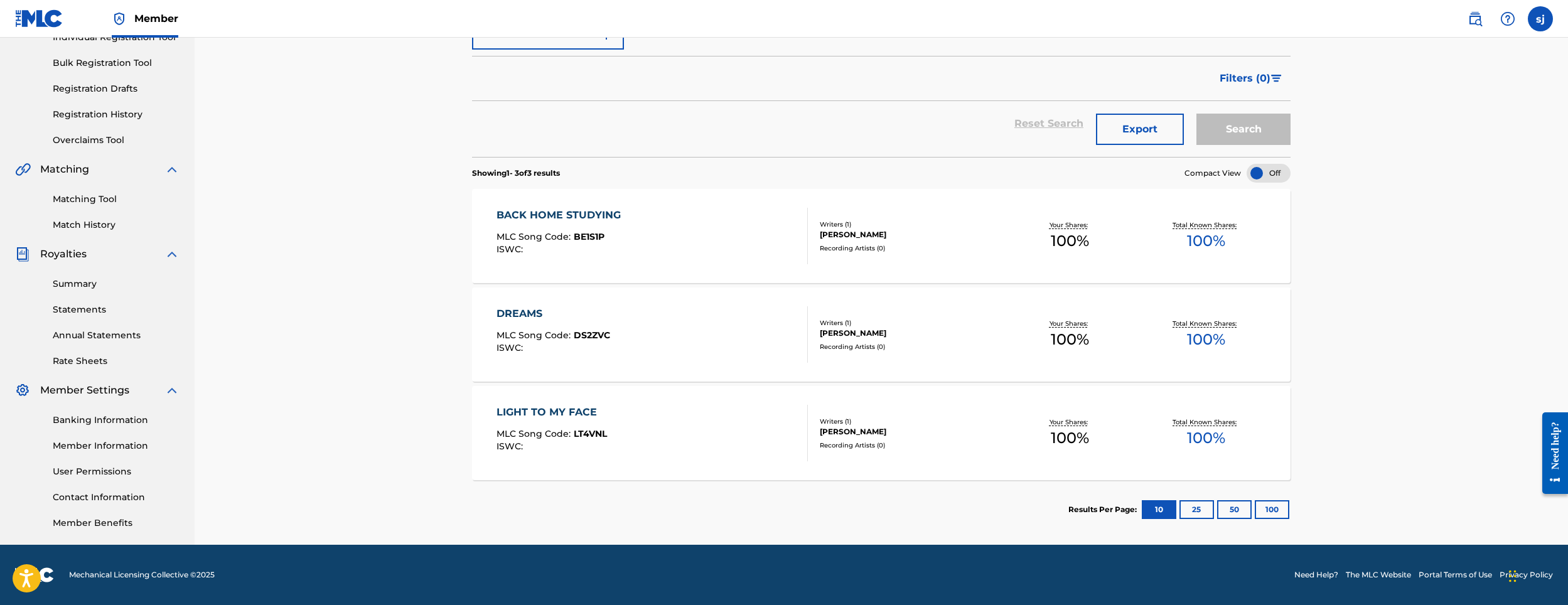
click at [601, 250] on div "ISWC :" at bounding box center [562, 250] width 130 height 10
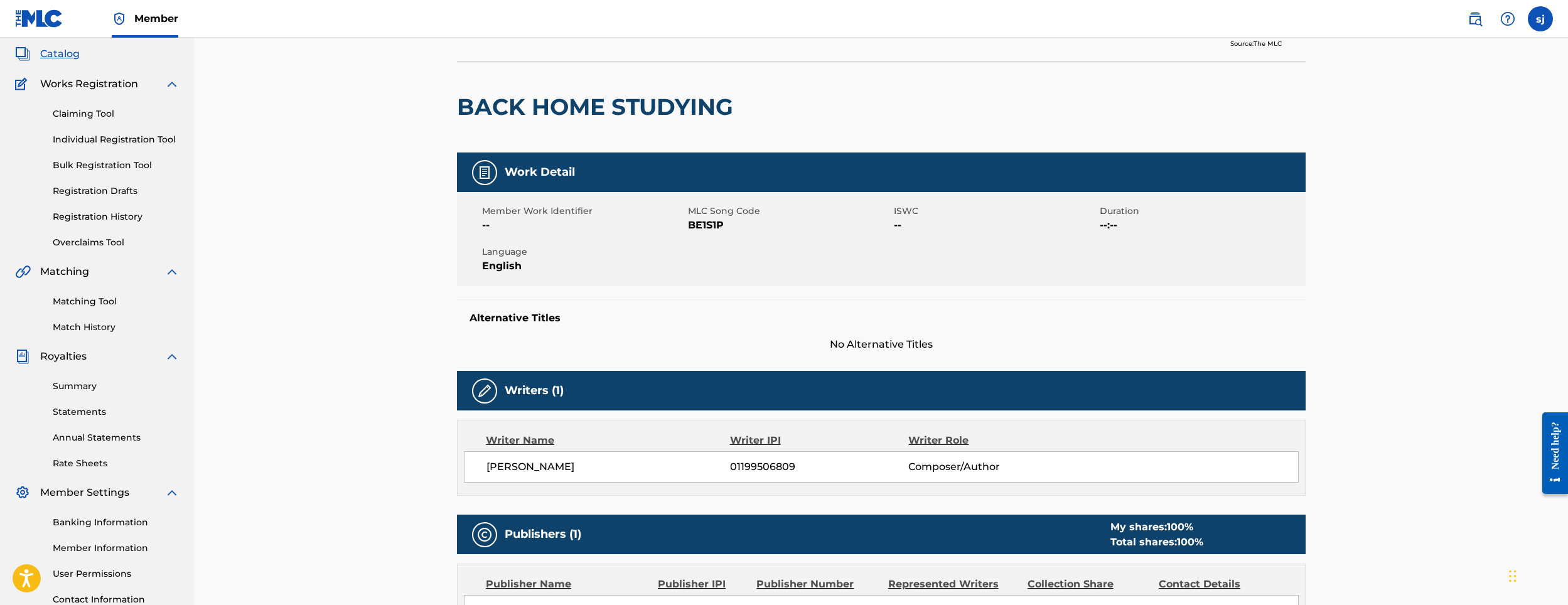
scroll to position [67, 0]
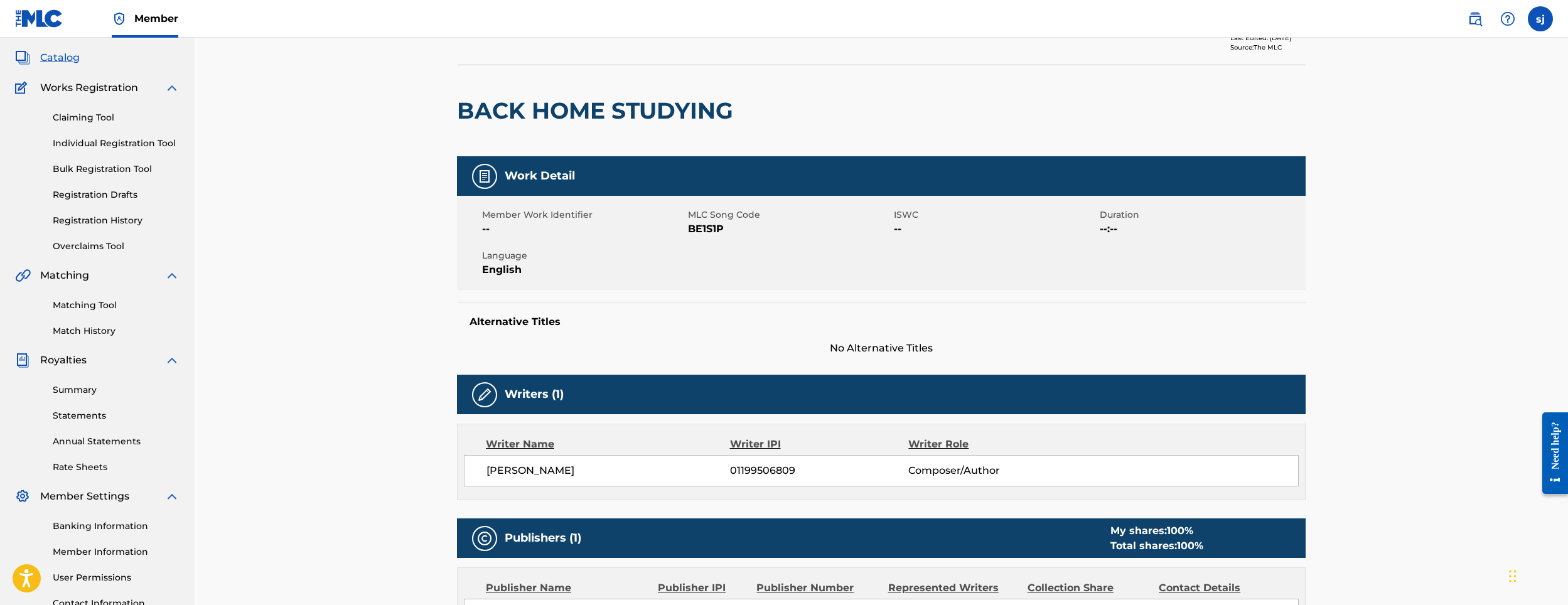
click at [86, 226] on link "Registration History" at bounding box center [117, 221] width 127 height 13
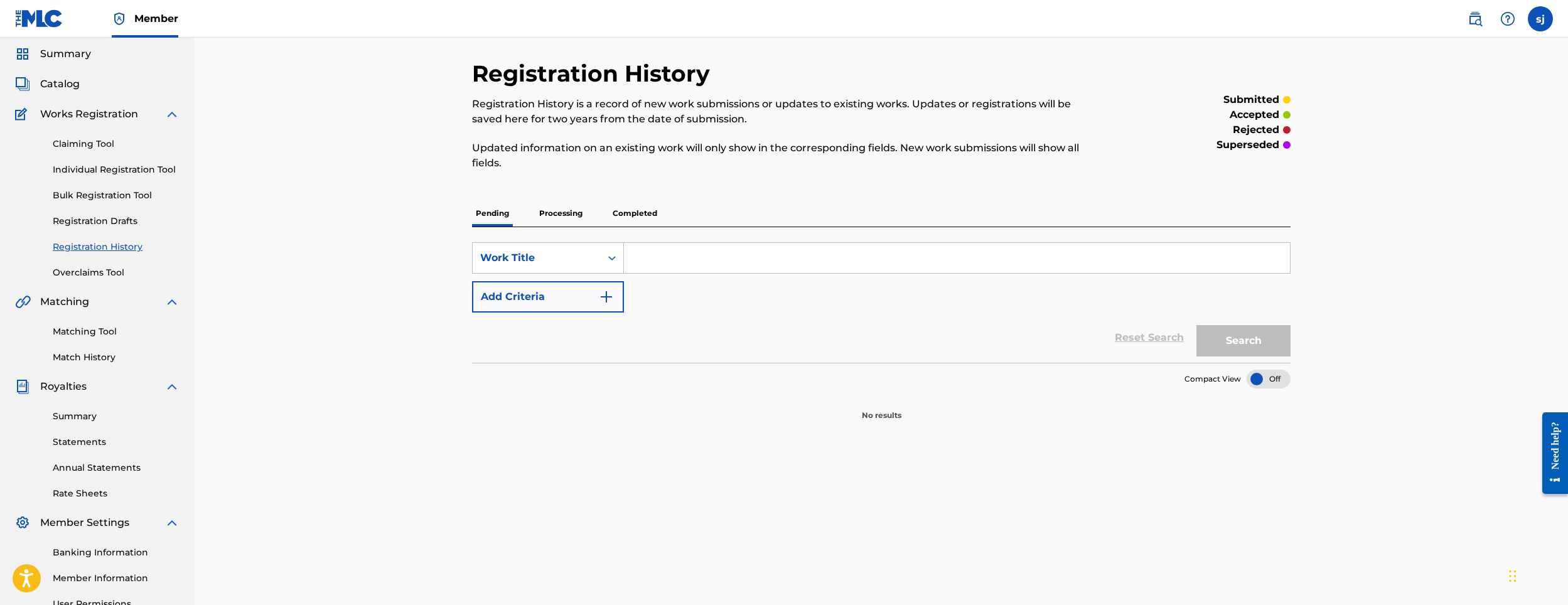
scroll to position [63, 0]
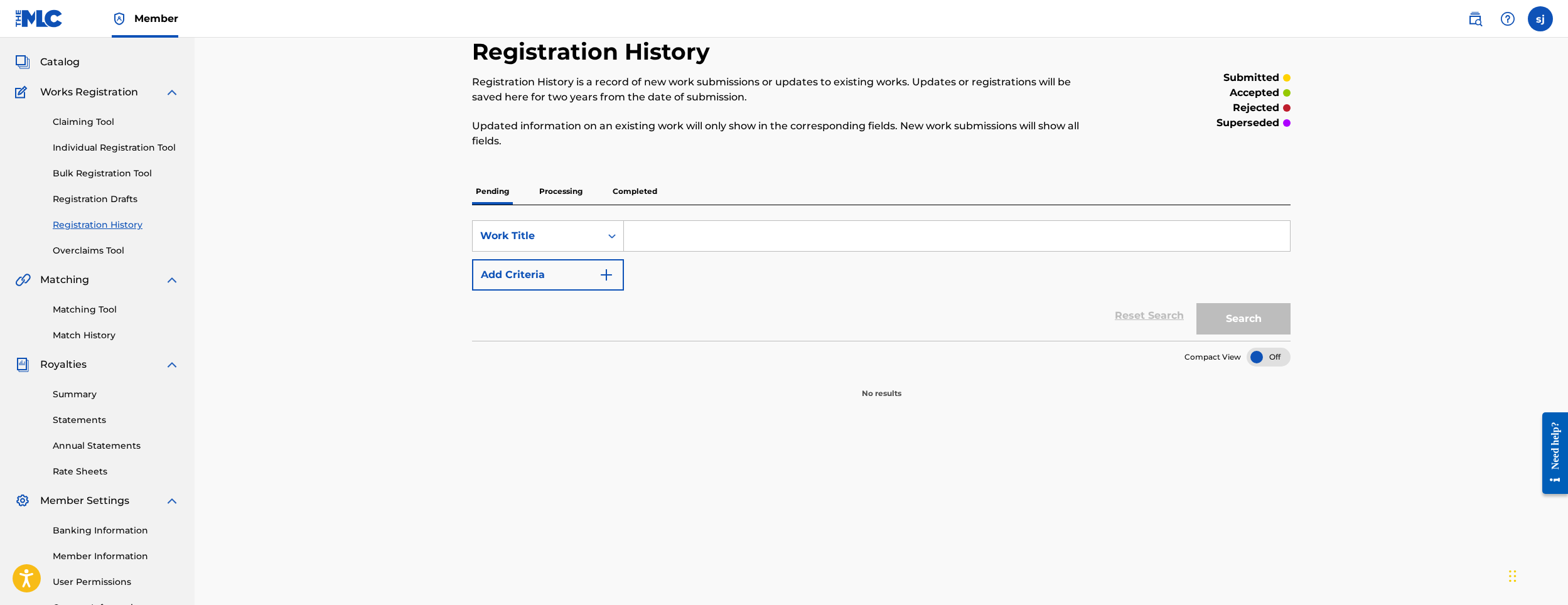
click at [638, 197] on p "Completed" at bounding box center [635, 192] width 52 height 26
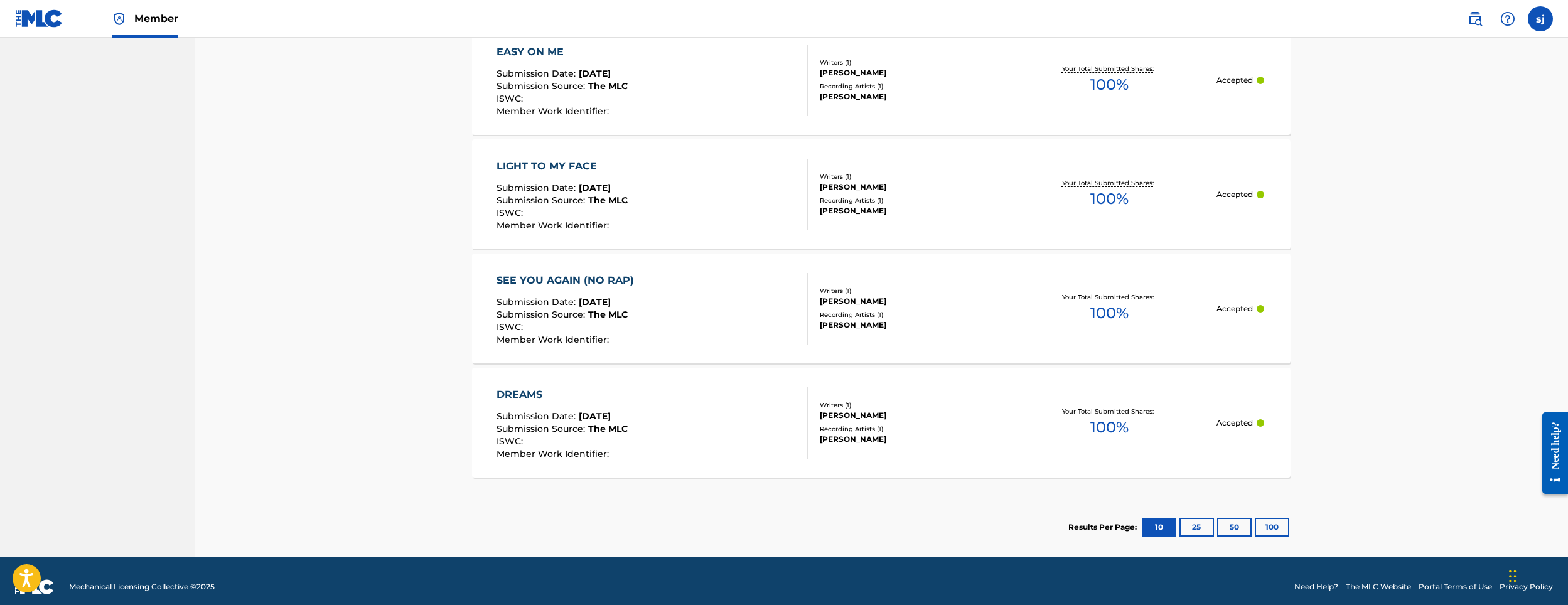
scroll to position [502, 0]
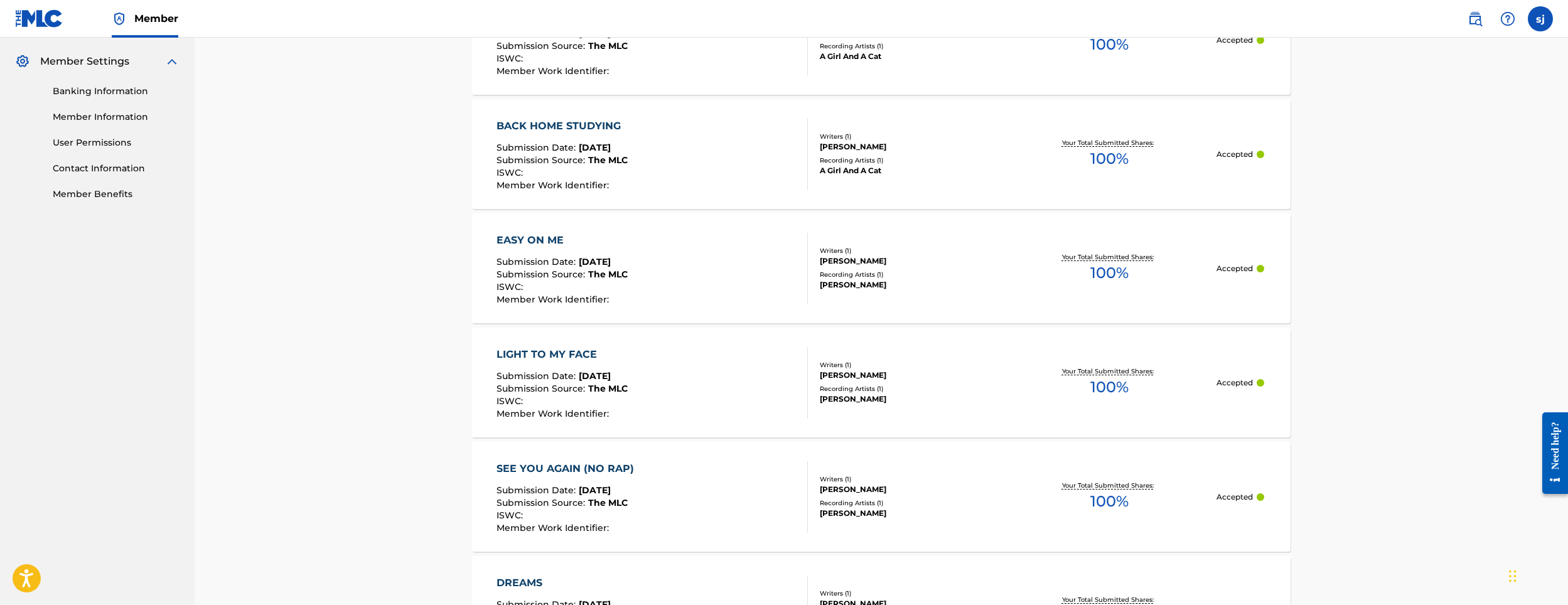
click at [619, 157] on span "The MLC" at bounding box center [608, 160] width 40 height 11
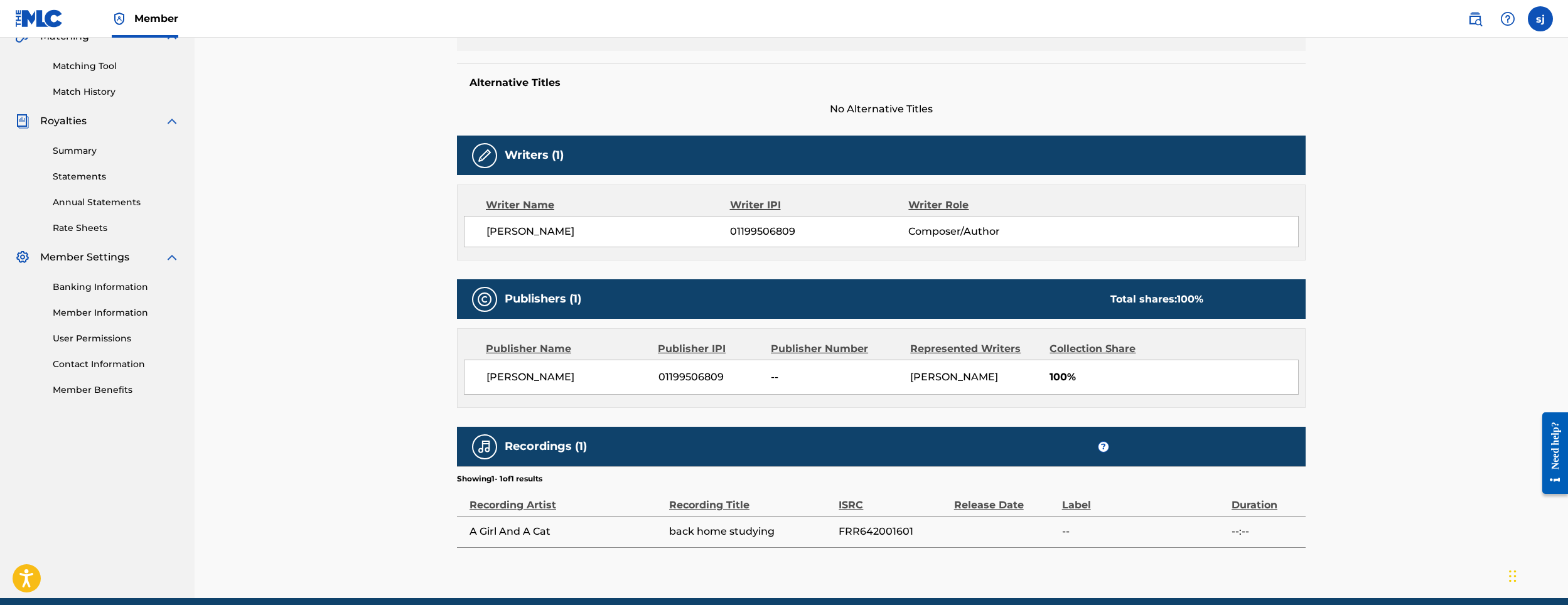
scroll to position [314, 0]
